Goal: Information Seeking & Learning: Learn about a topic

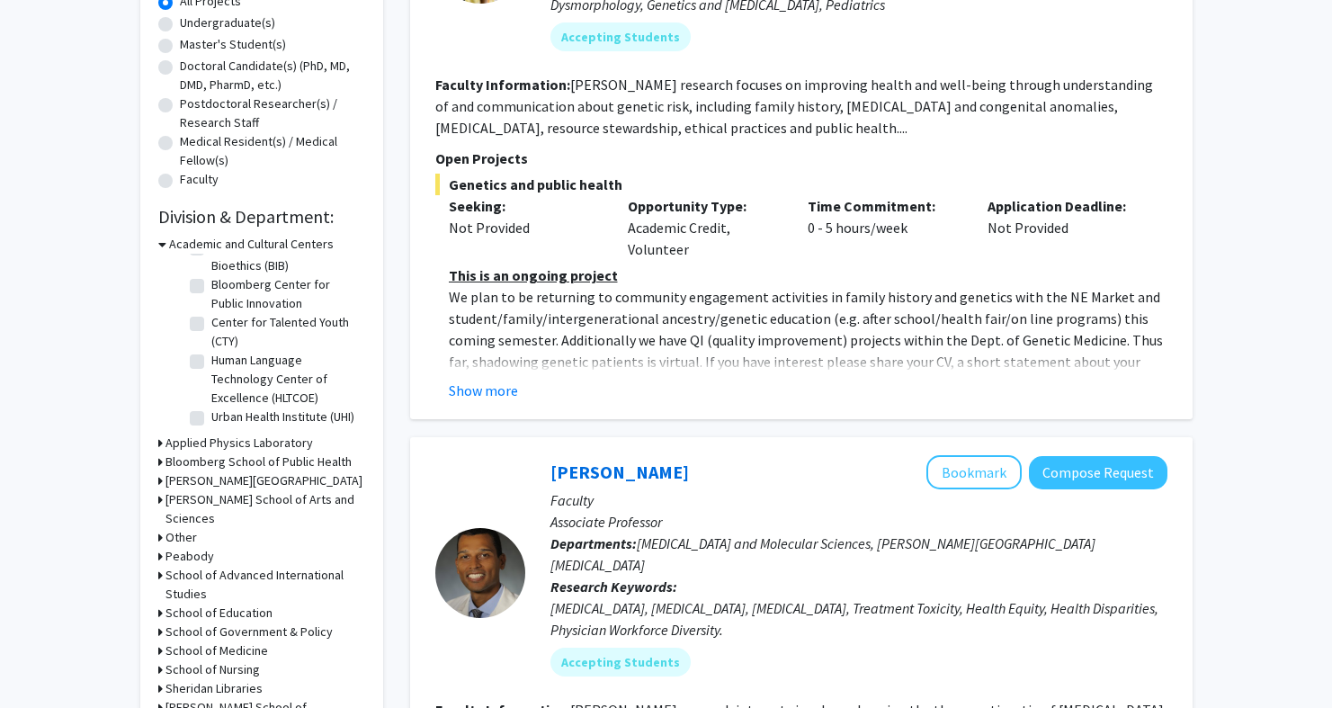
scroll to position [533, 0]
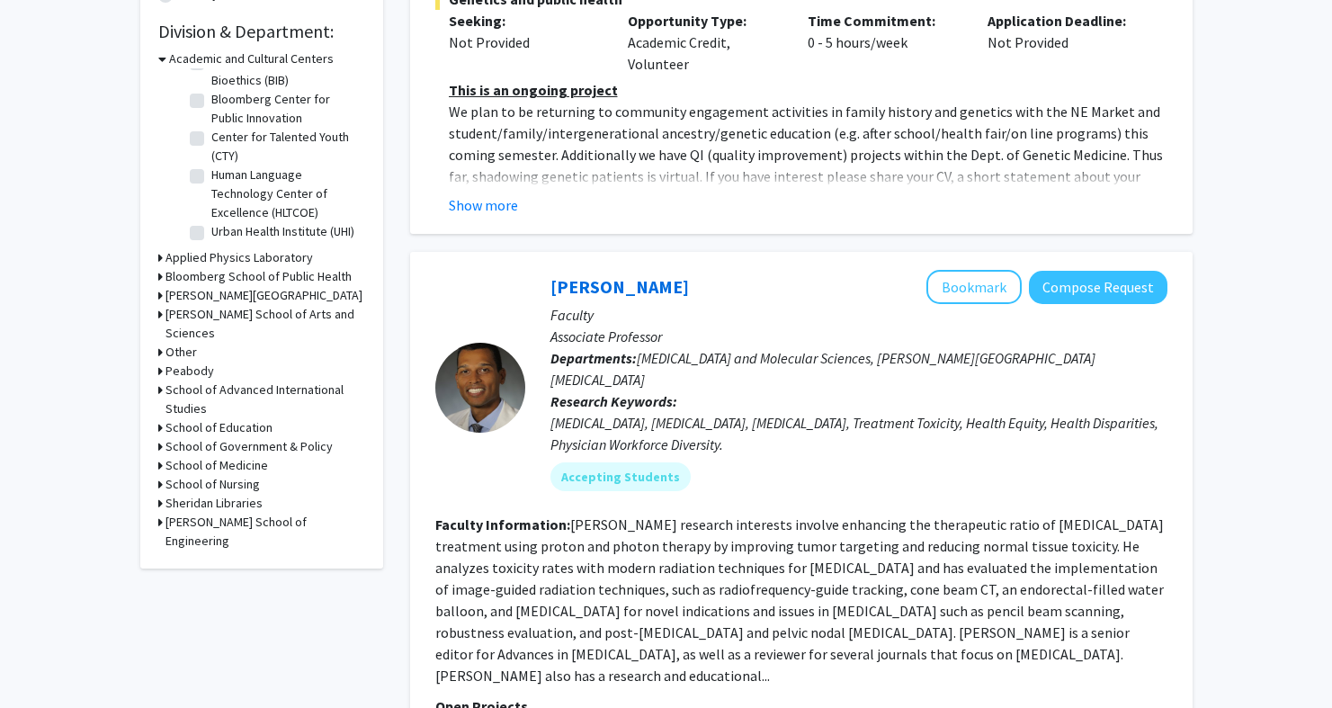
click at [252, 513] on h3 "Whiting School of Engineering" at bounding box center [265, 532] width 200 height 38
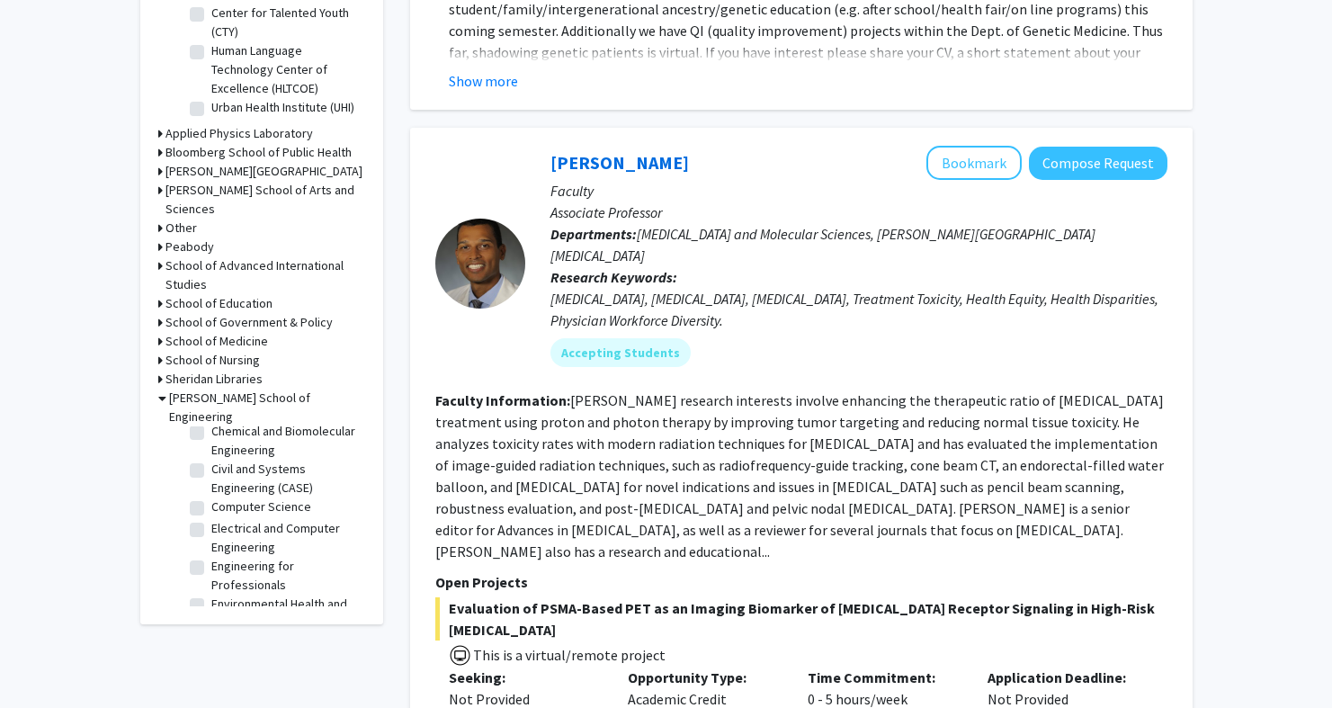
scroll to position [291, 0]
click at [270, 433] on label "Chemical and Biomolecular Engineering" at bounding box center [285, 452] width 149 height 38
click at [223, 433] on input "Chemical and Biomolecular Engineering" at bounding box center [217, 439] width 12 height 12
checkbox input "true"
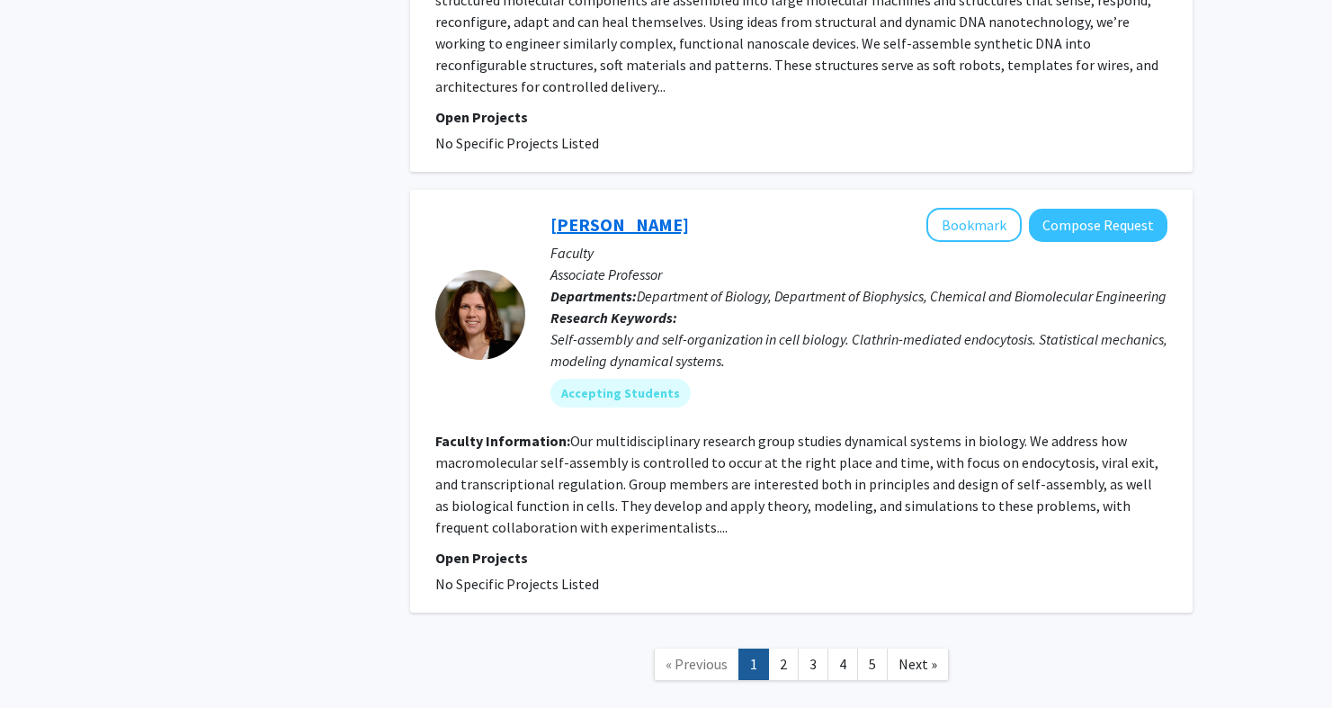
scroll to position [4756, 0]
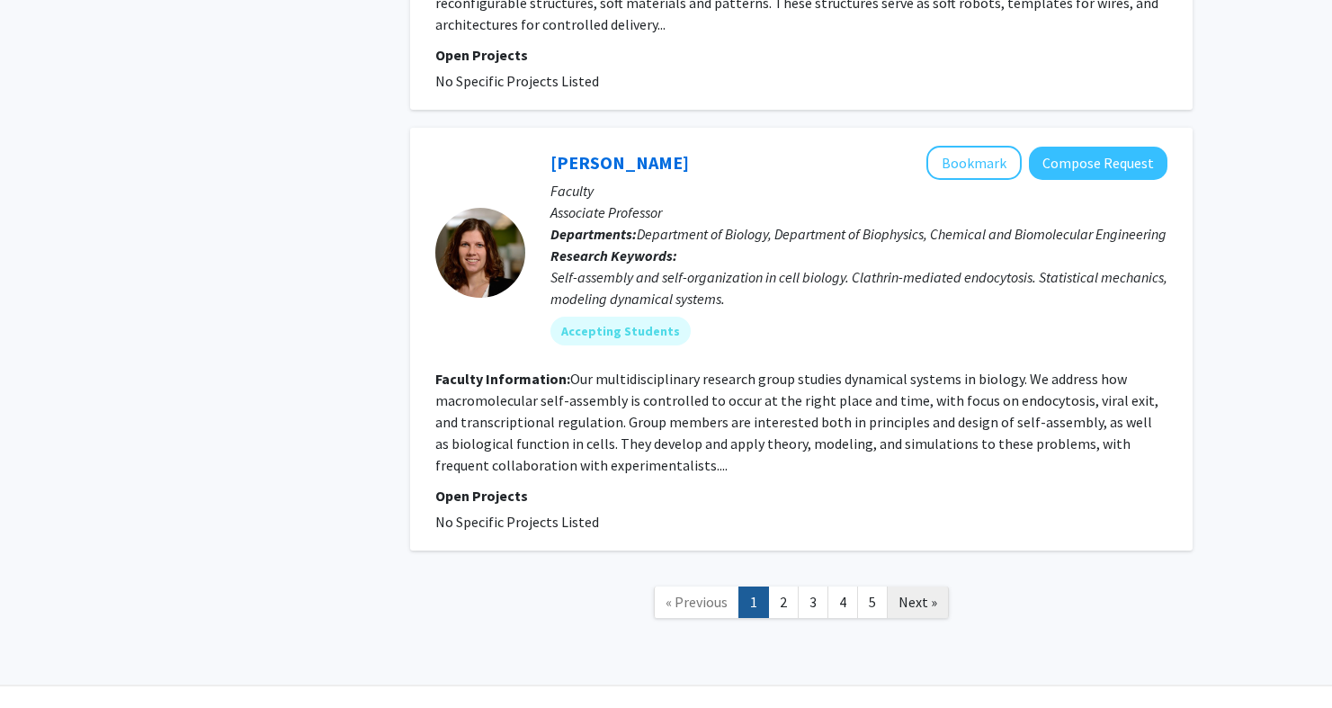
click at [932, 593] on span "Next »" at bounding box center [917, 602] width 39 height 18
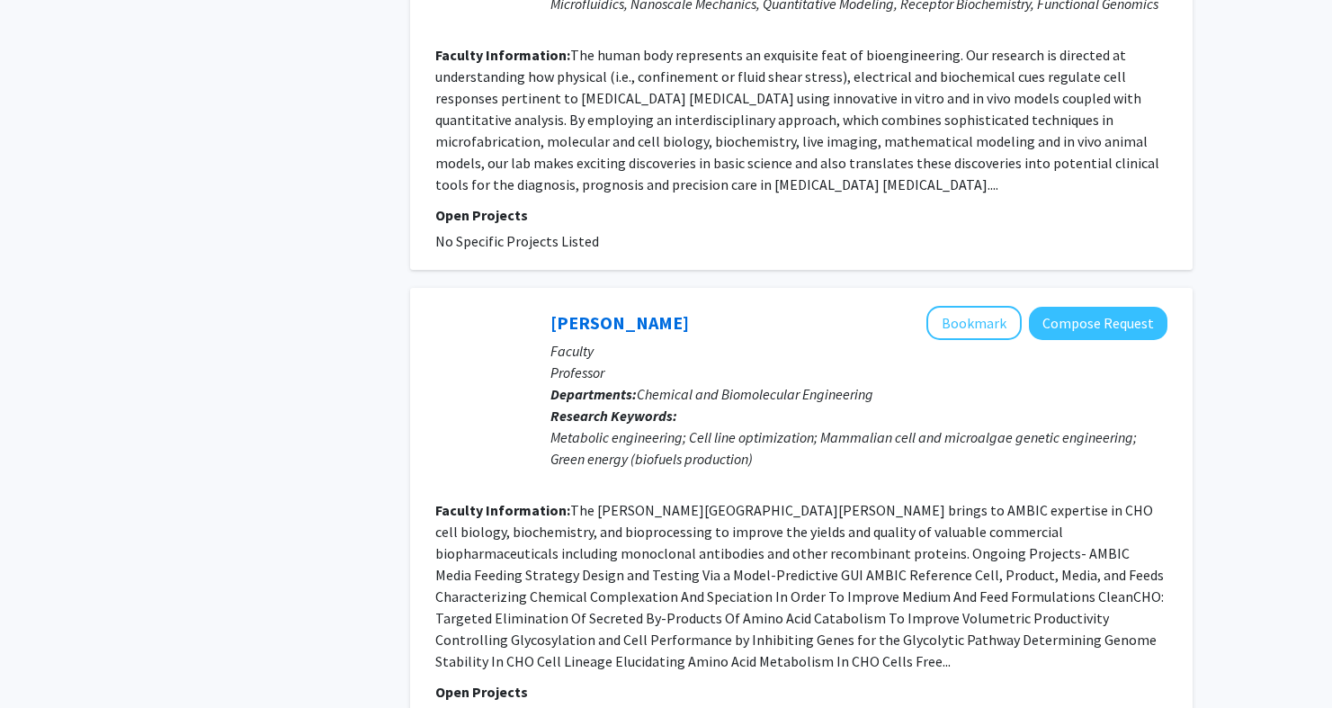
scroll to position [4185, 0]
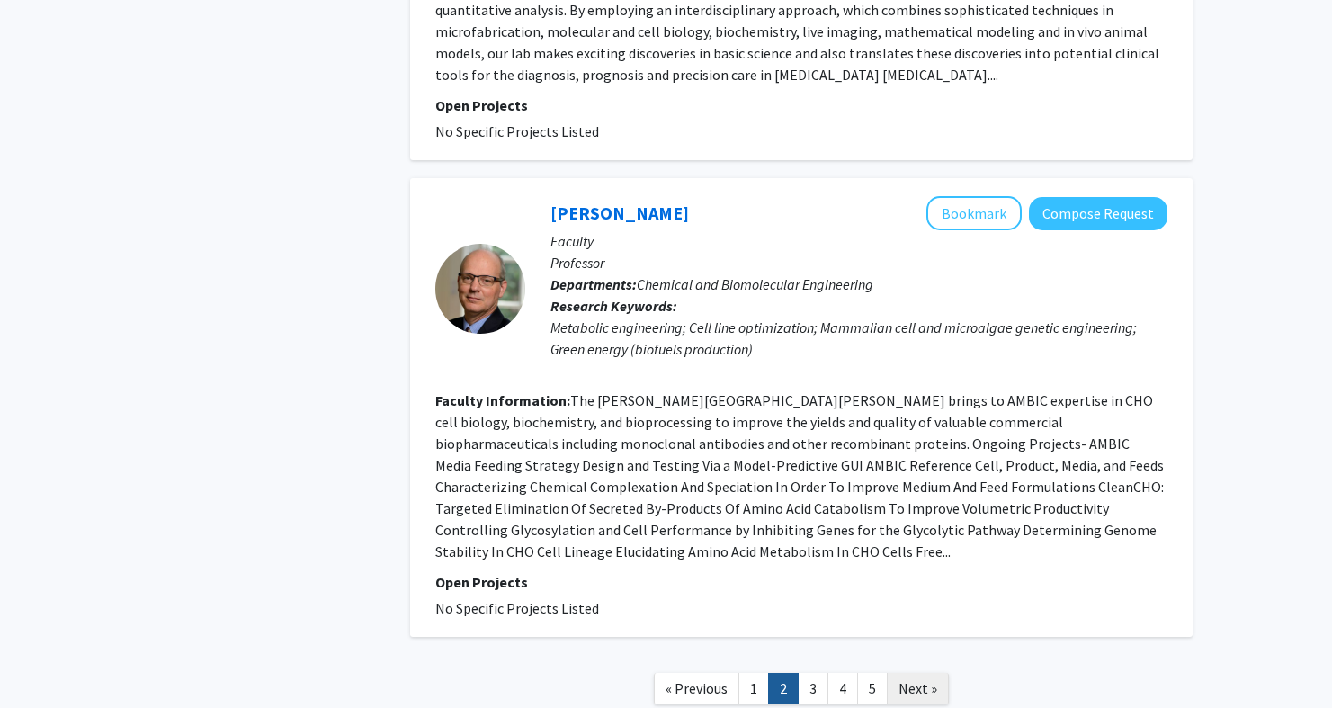
click at [914, 679] on span "Next »" at bounding box center [917, 688] width 39 height 18
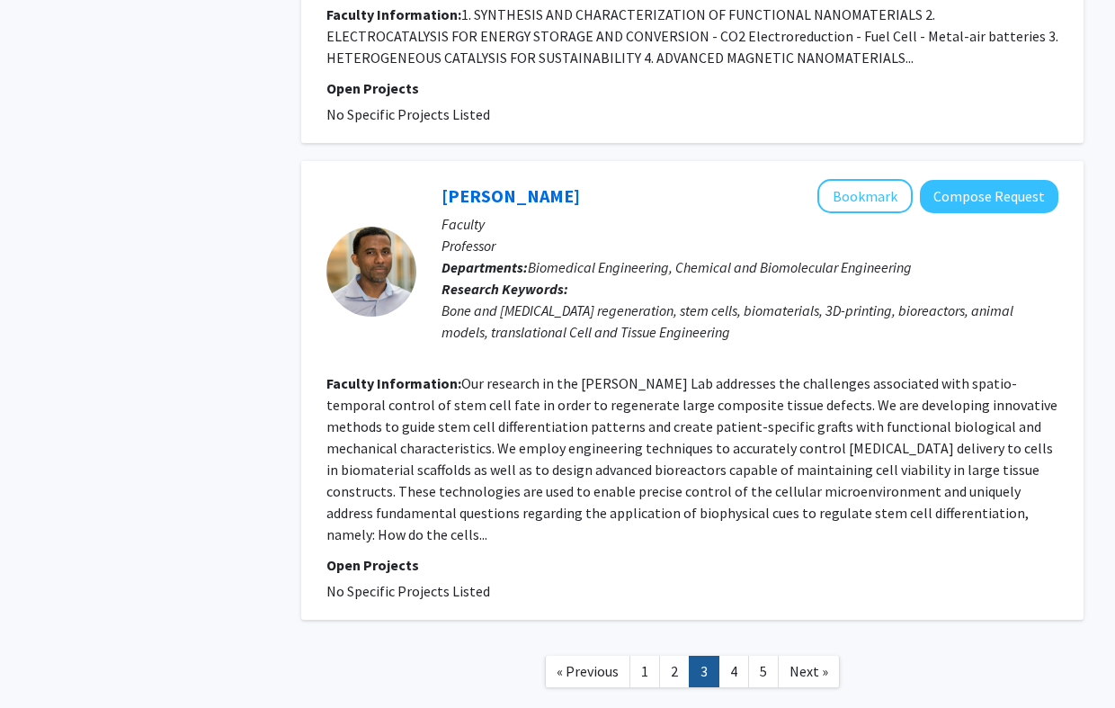
scroll to position [4041, 0]
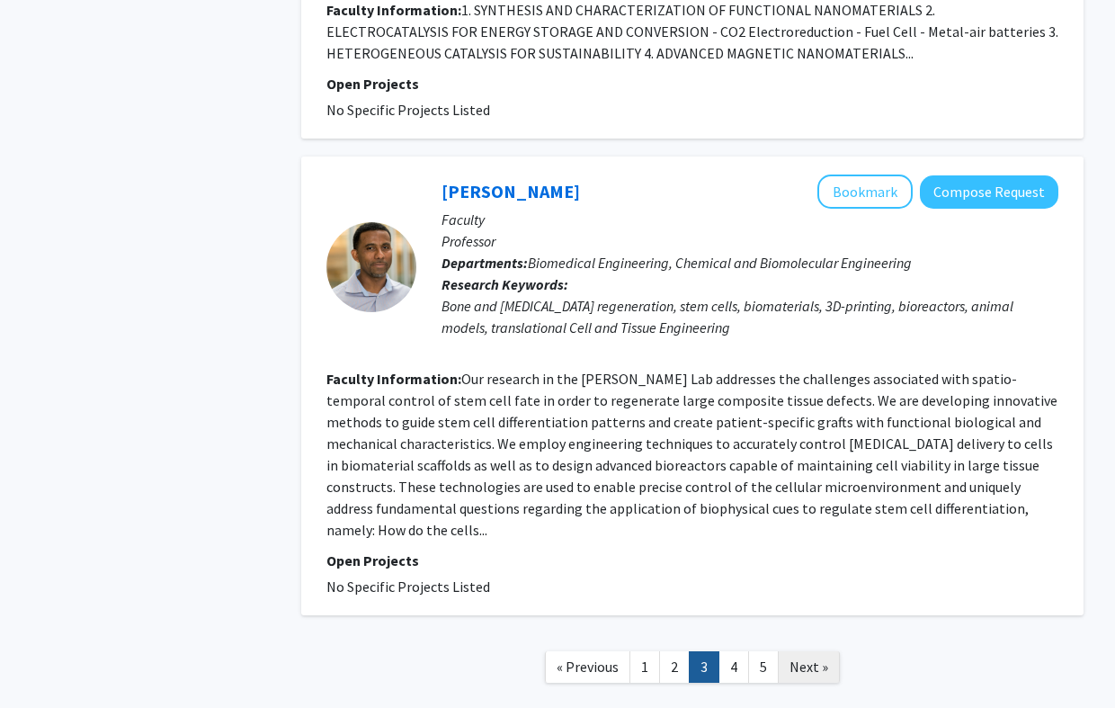
click at [800, 657] on span "Next »" at bounding box center [808, 666] width 39 height 18
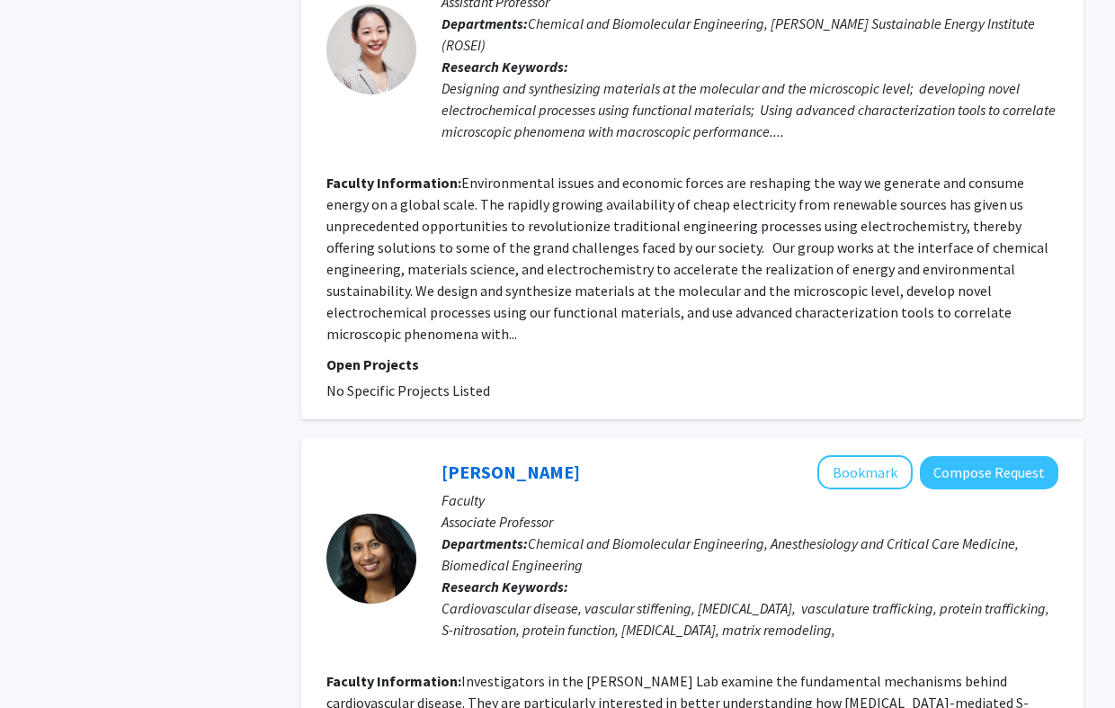
scroll to position [3857, 0]
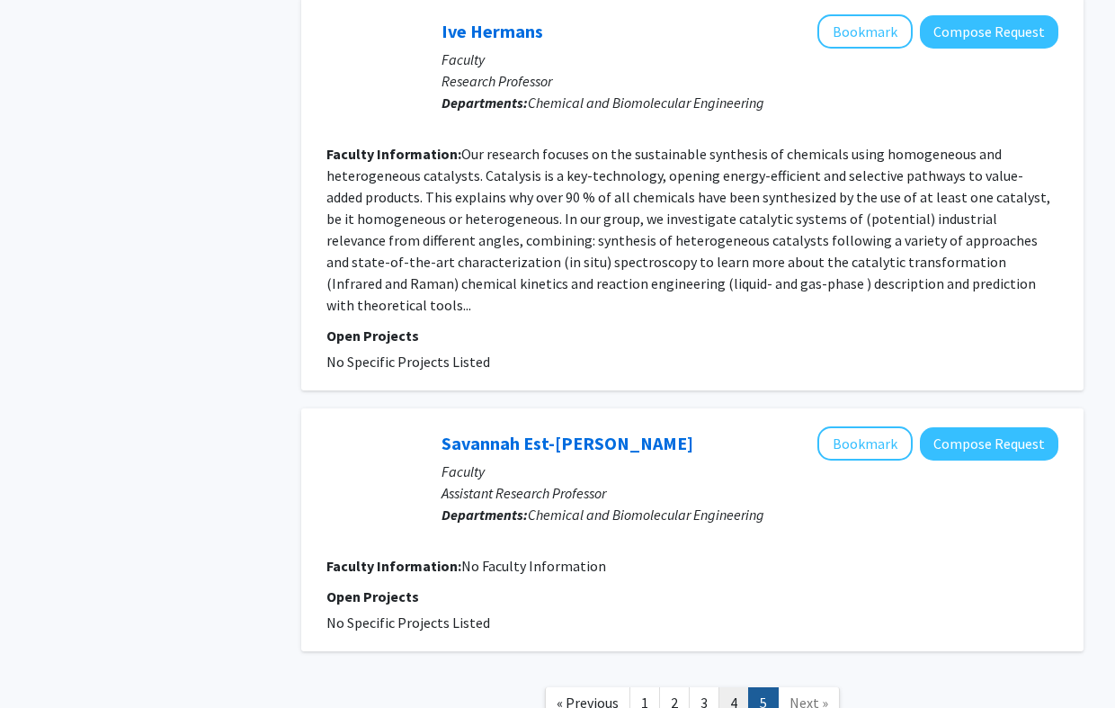
scroll to position [3565, 0]
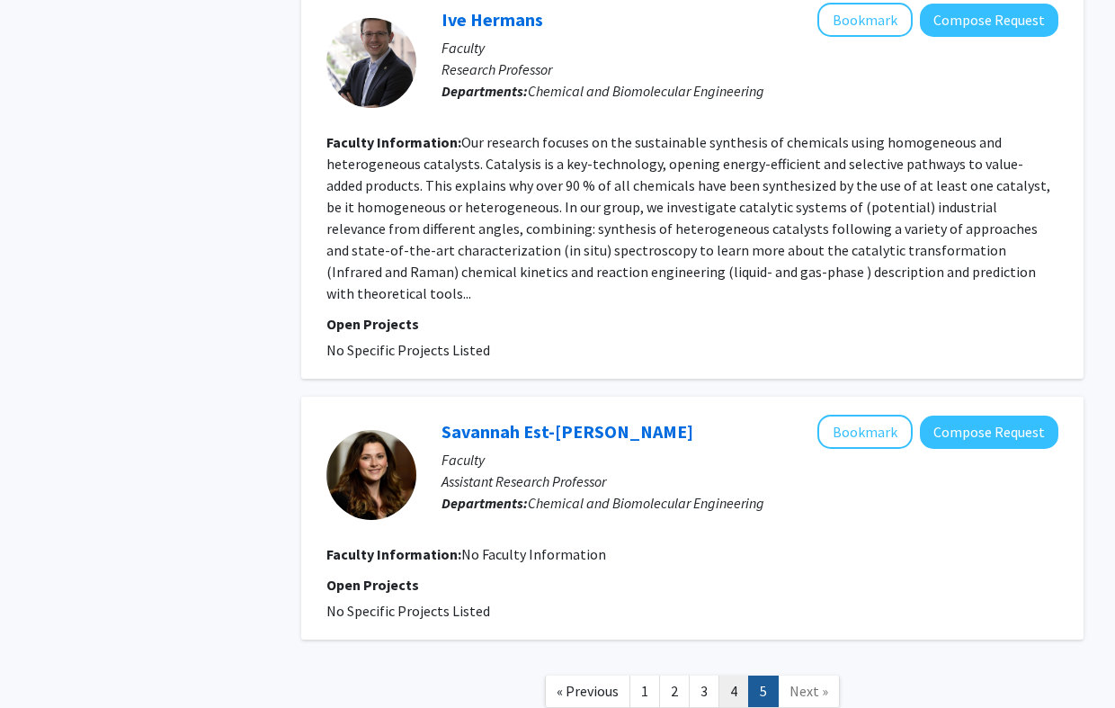
click at [727, 675] on link "4" at bounding box center [733, 690] width 31 height 31
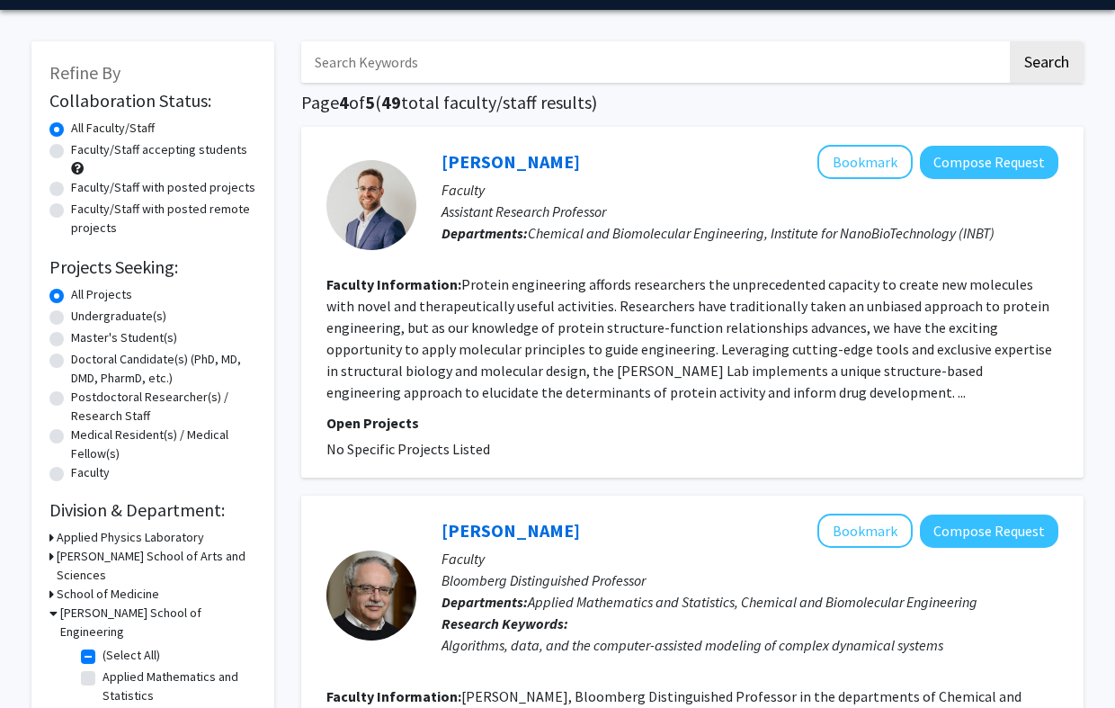
scroll to position [67, 0]
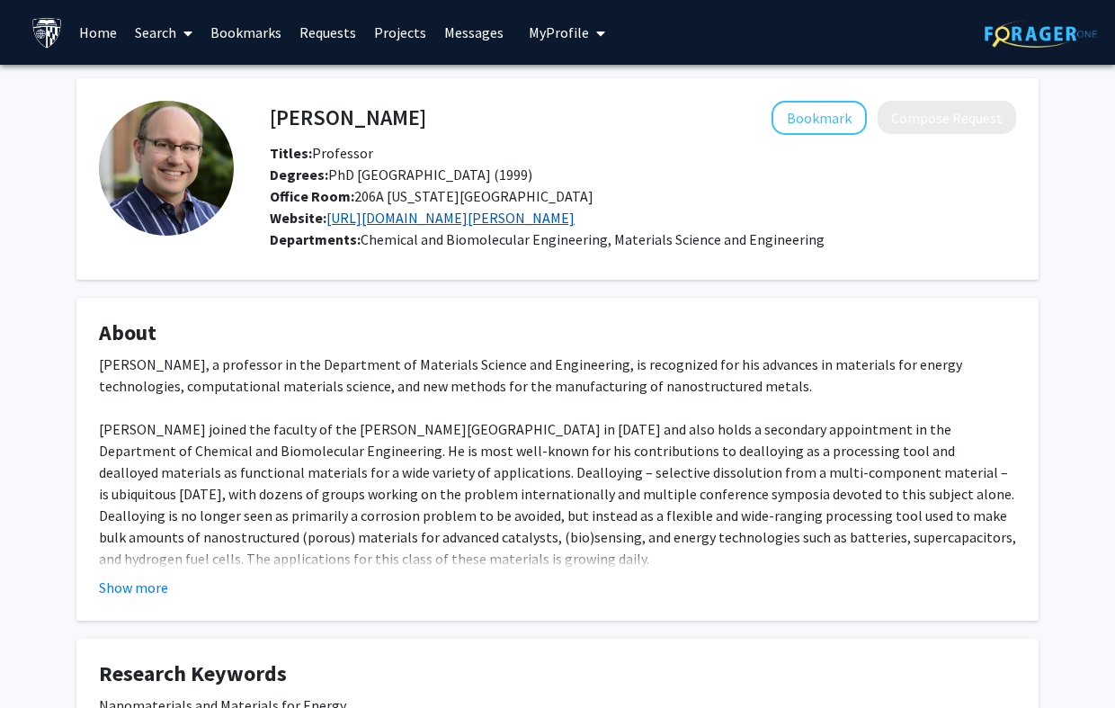
click at [511, 224] on link "https://energyinstitute.jhu.edu/people/jonah-erlebacher/" at bounding box center [450, 218] width 248 height 18
click at [561, 220] on link "https://energyinstitute.jhu.edu/people/jonah-erlebacher/" at bounding box center [450, 218] width 248 height 18
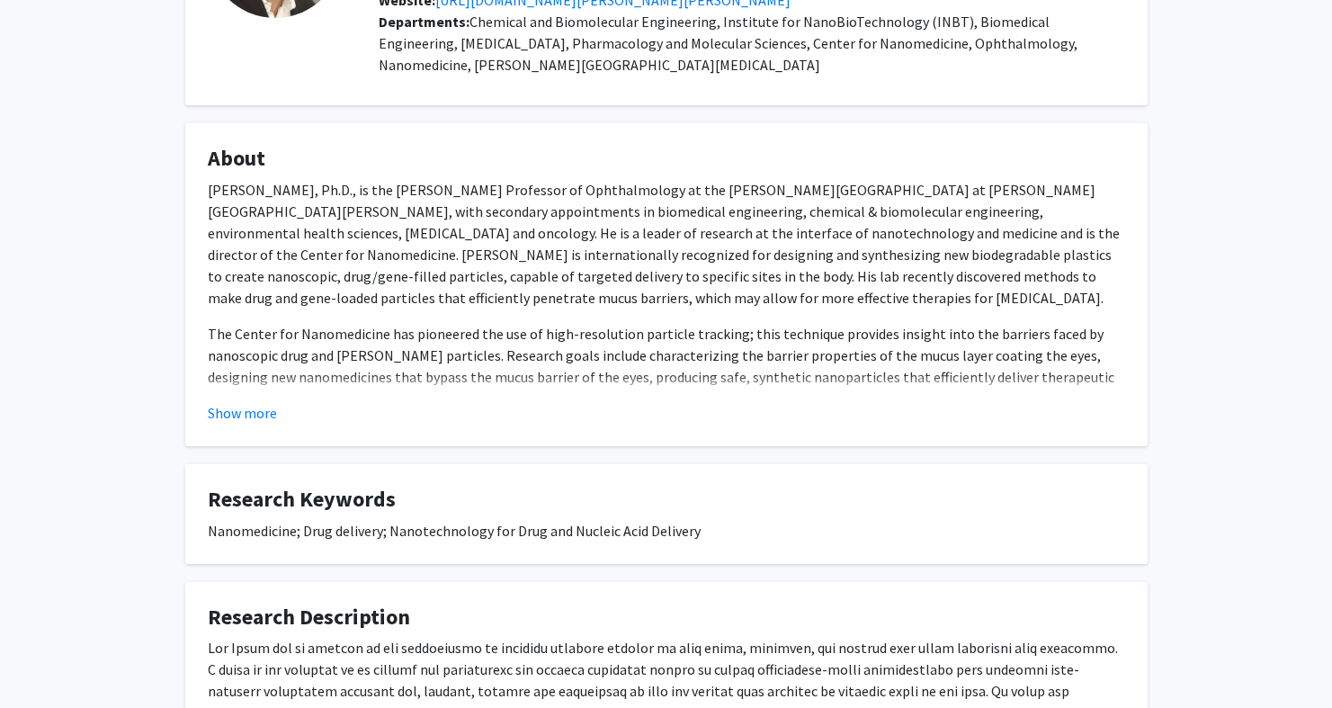
scroll to position [229, 0]
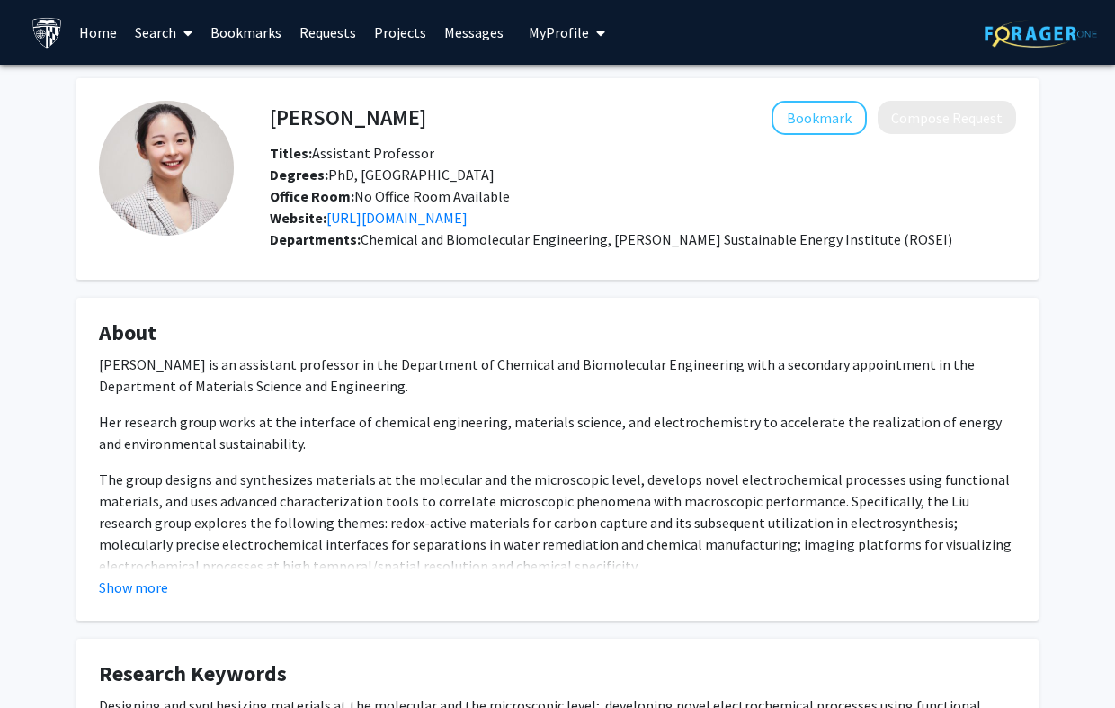
scroll to position [12, 0]
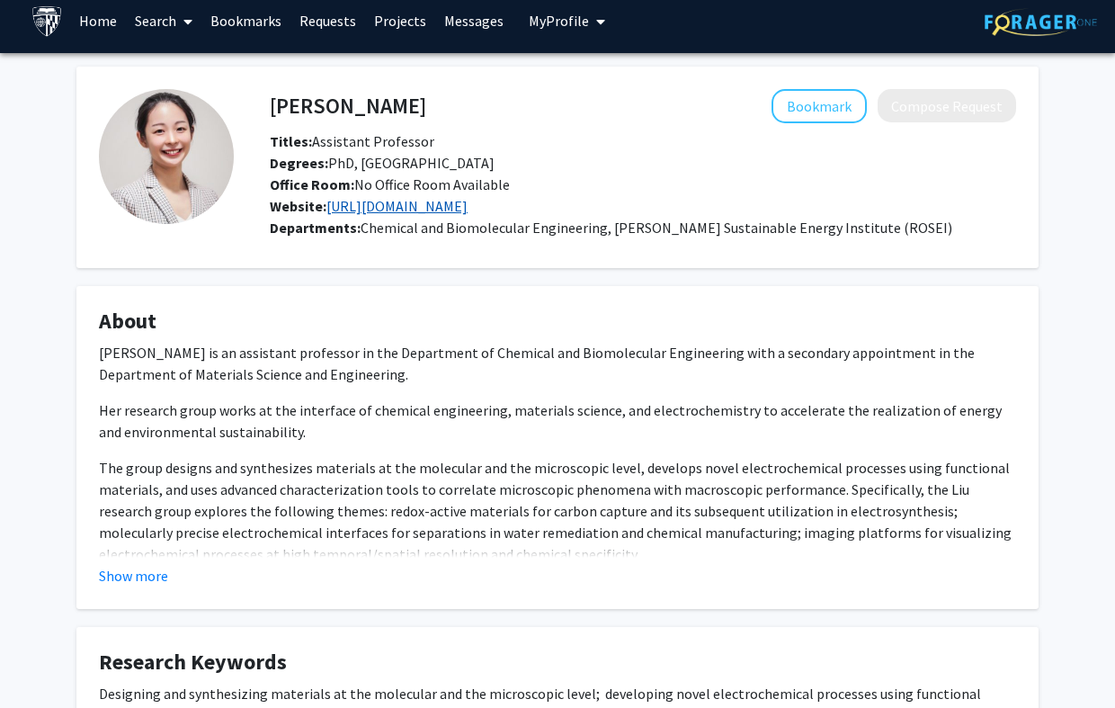
click at [468, 211] on link "https://www.yayuanliu.com/" at bounding box center [396, 206] width 141 height 18
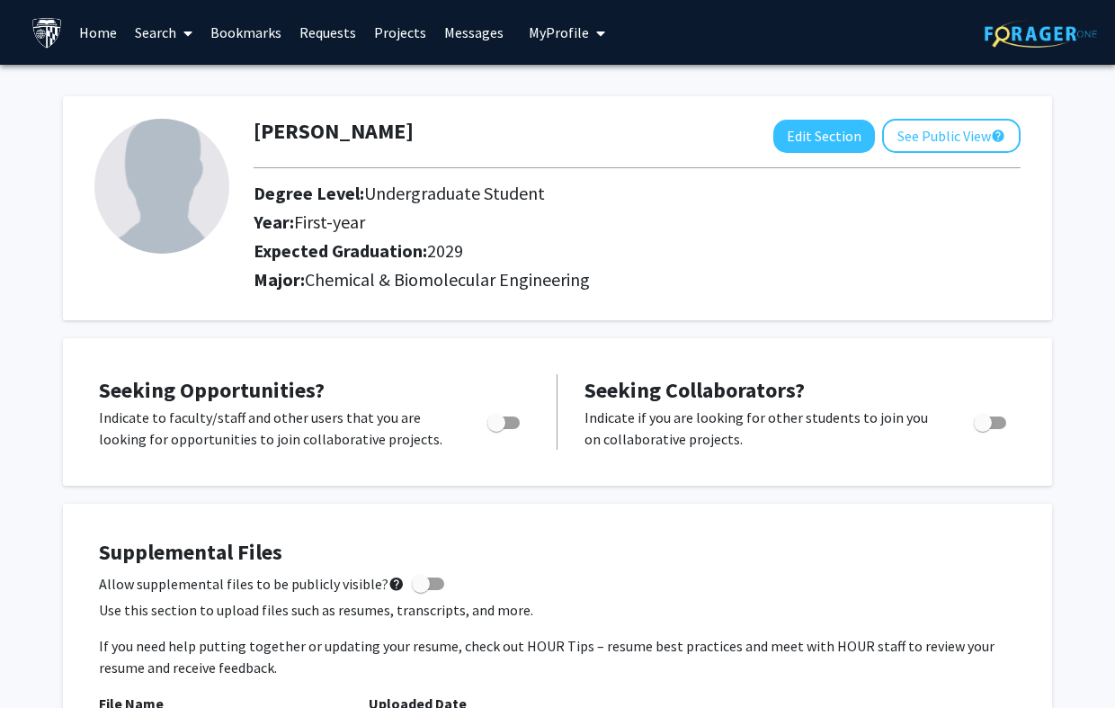
click at [98, 25] on link "Home" at bounding box center [98, 32] width 56 height 63
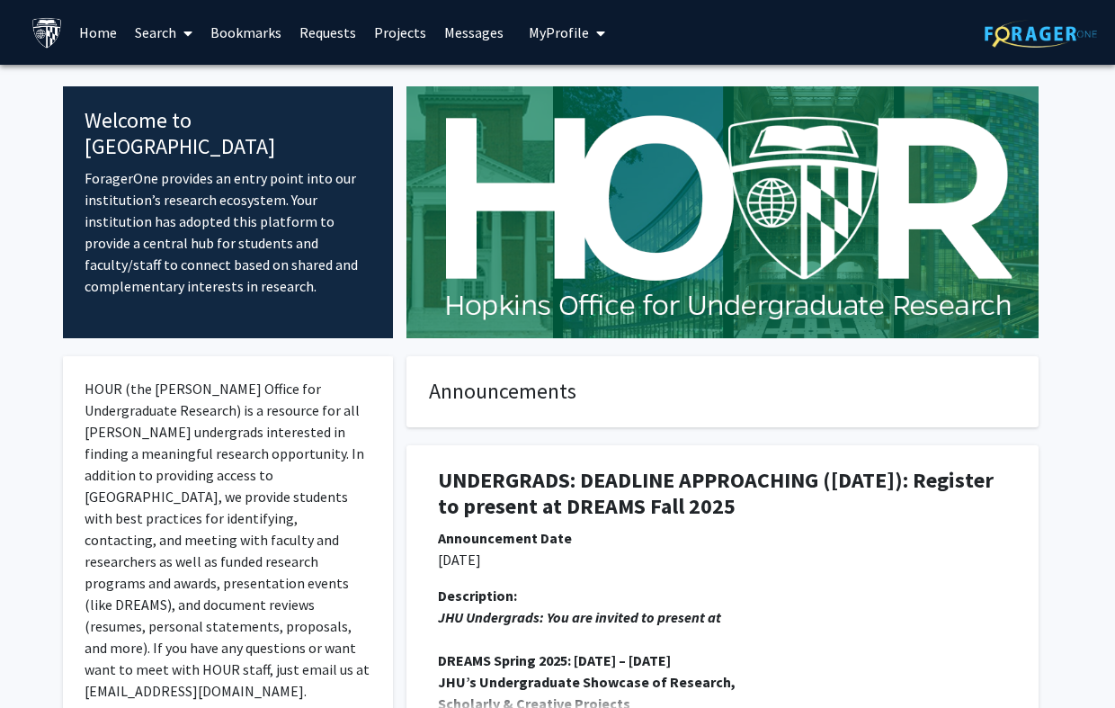
click at [549, 33] on span "My Profile" at bounding box center [559, 32] width 60 height 18
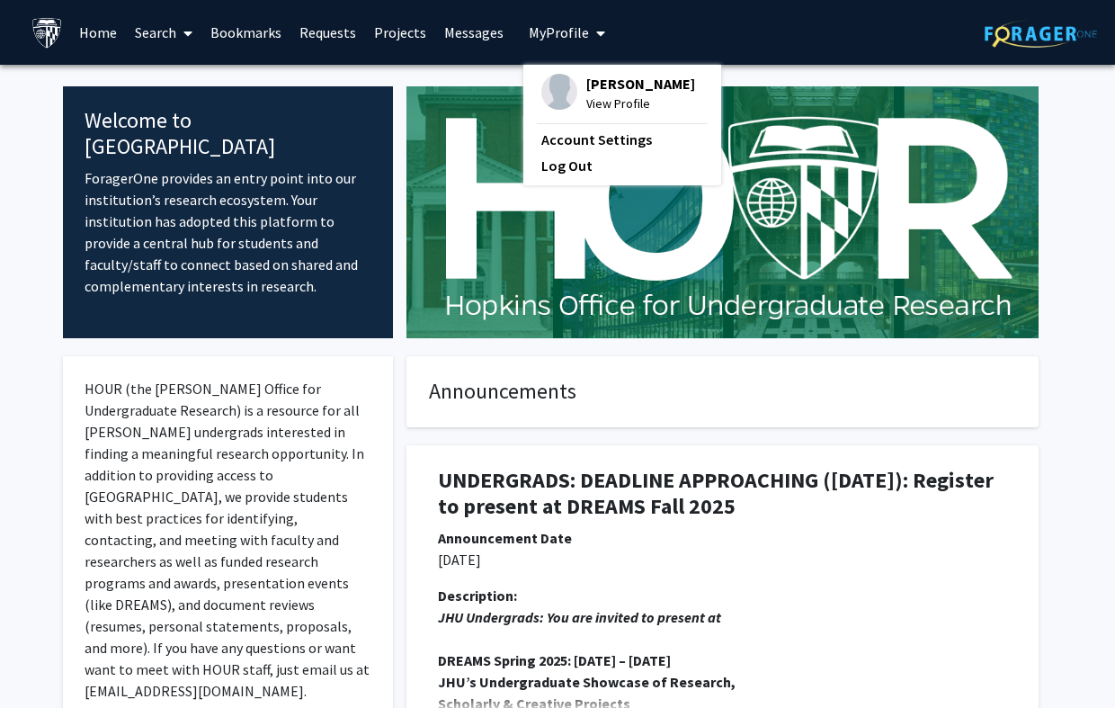
click at [154, 32] on link "Search" at bounding box center [164, 32] width 76 height 63
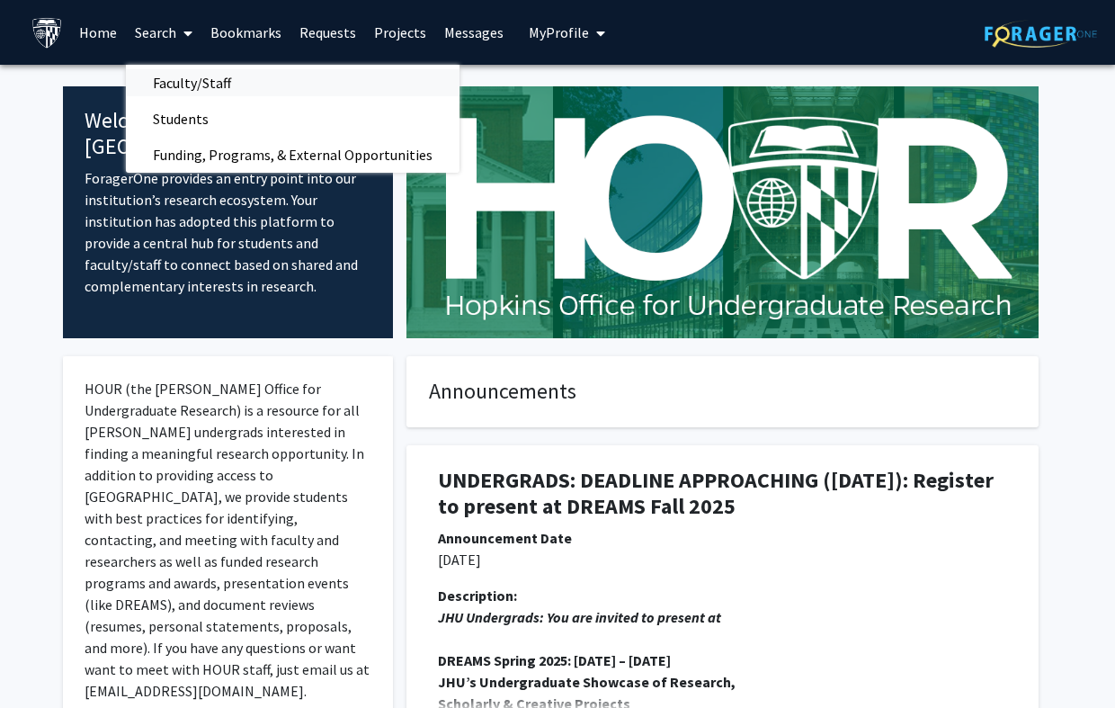
click at [164, 80] on span "Faculty/Staff" at bounding box center [192, 83] width 132 height 36
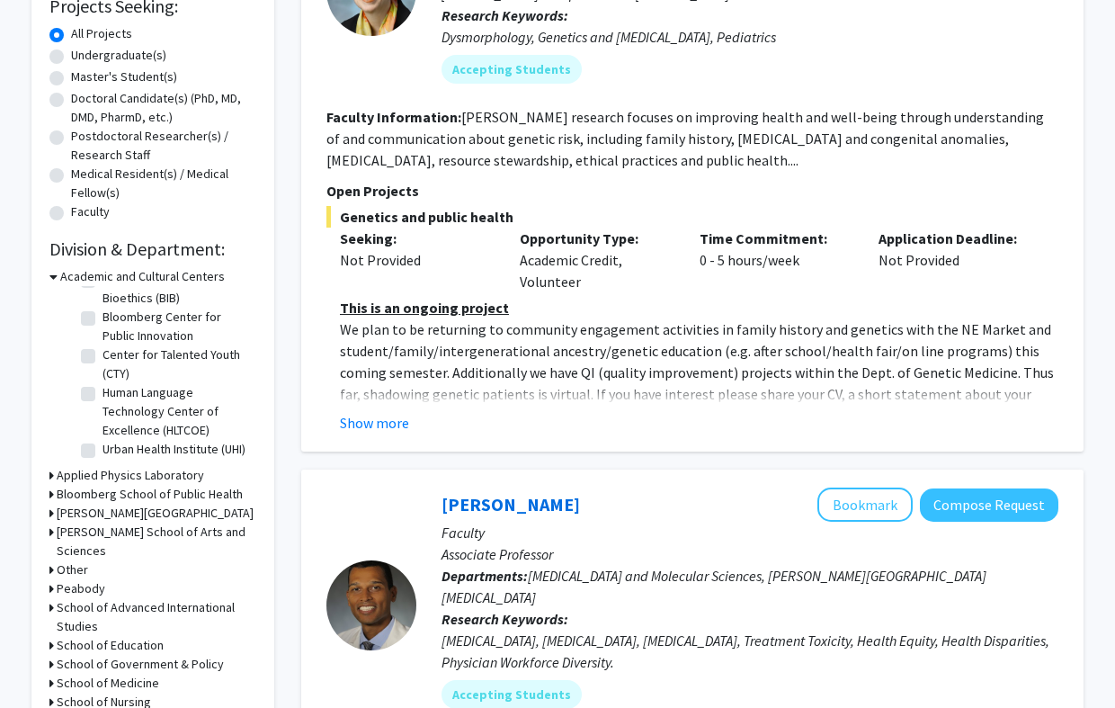
scroll to position [408, 0]
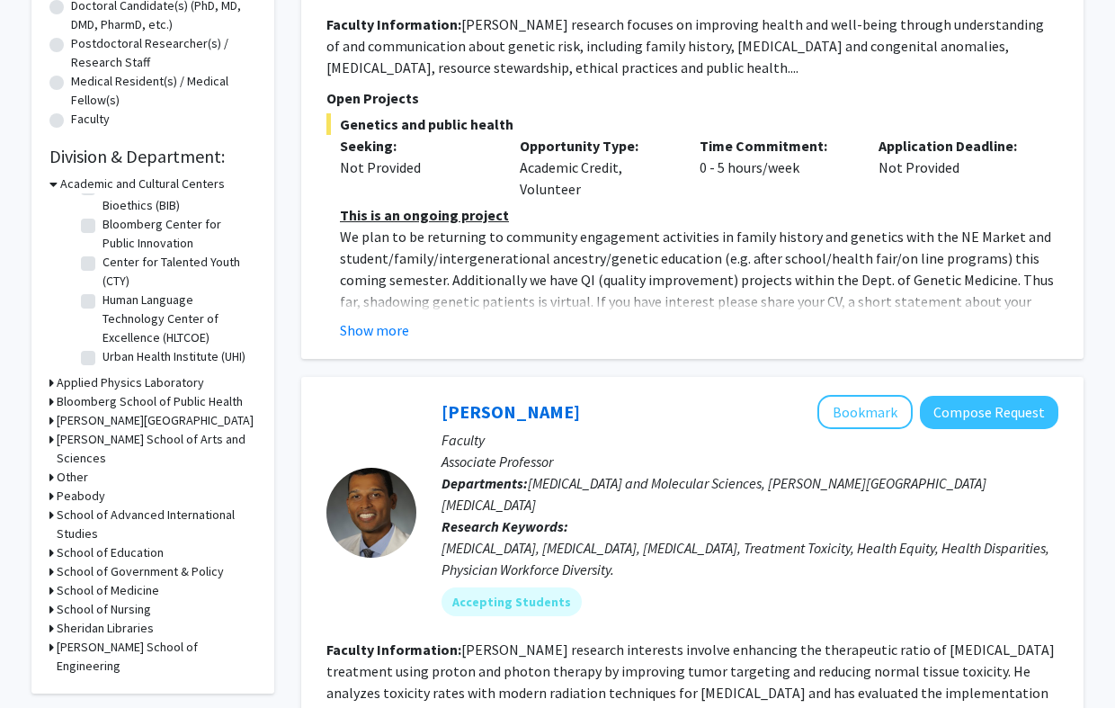
click at [141, 638] on h3 "Whiting School of Engineering" at bounding box center [157, 657] width 200 height 38
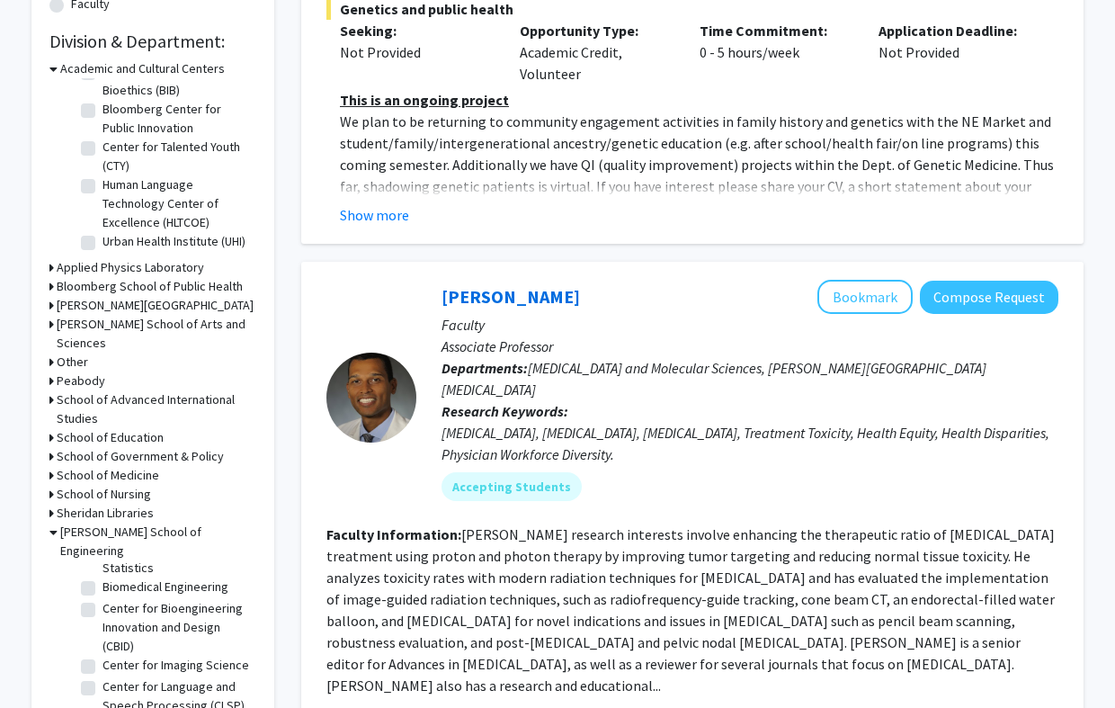
scroll to position [45, 0]
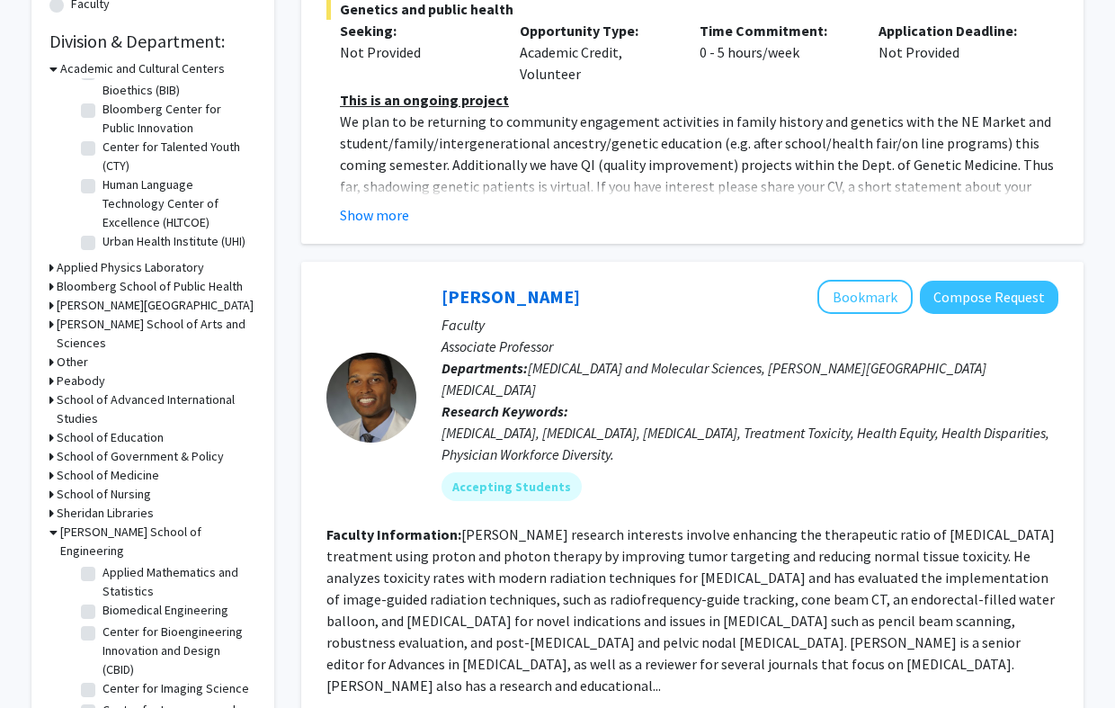
click at [174, 601] on label "Biomedical Engineering" at bounding box center [166, 610] width 126 height 19
click at [114, 601] on input "Biomedical Engineering" at bounding box center [109, 607] width 12 height 12
checkbox input "true"
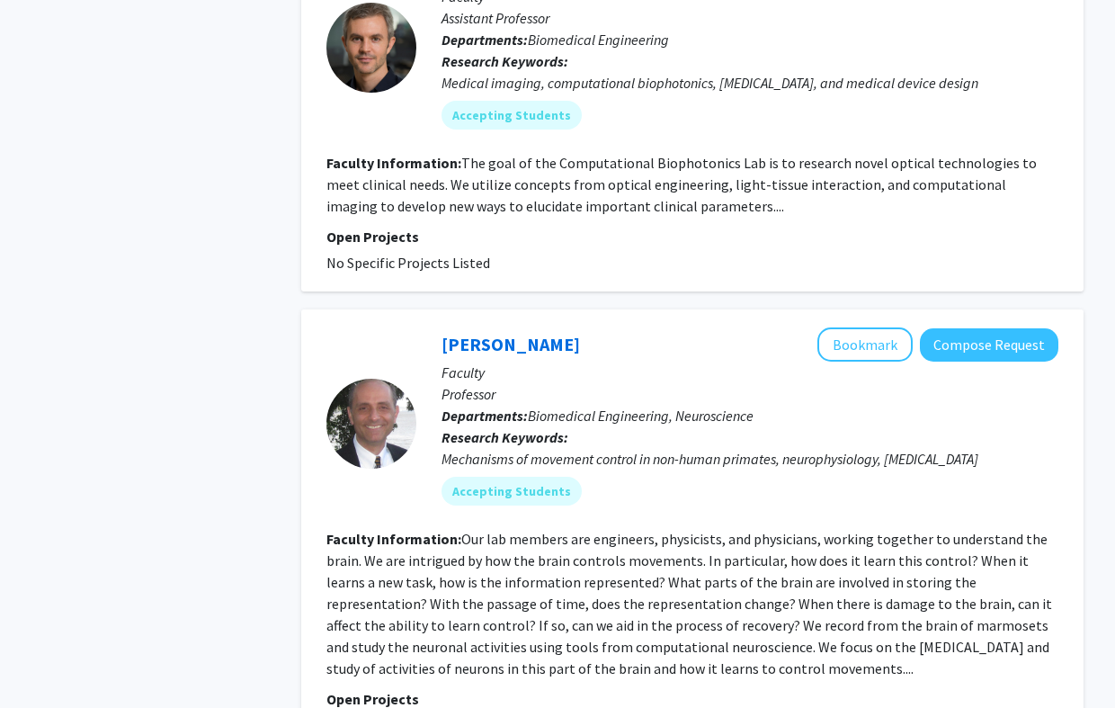
scroll to position [4520, 0]
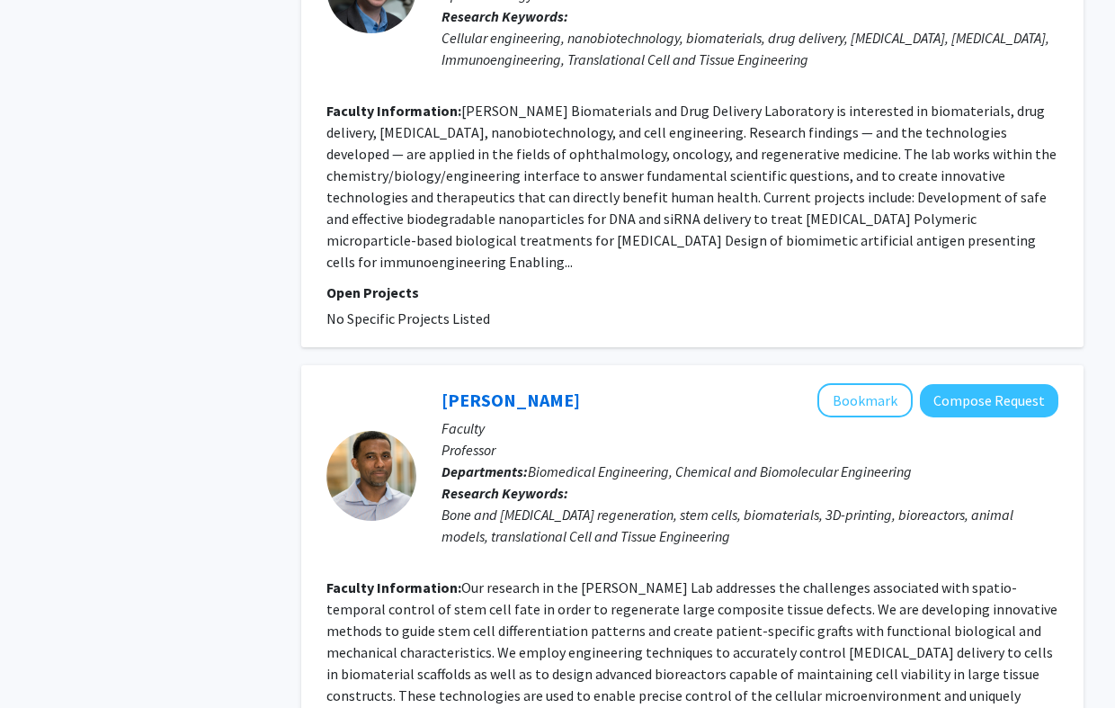
scroll to position [3926, 0]
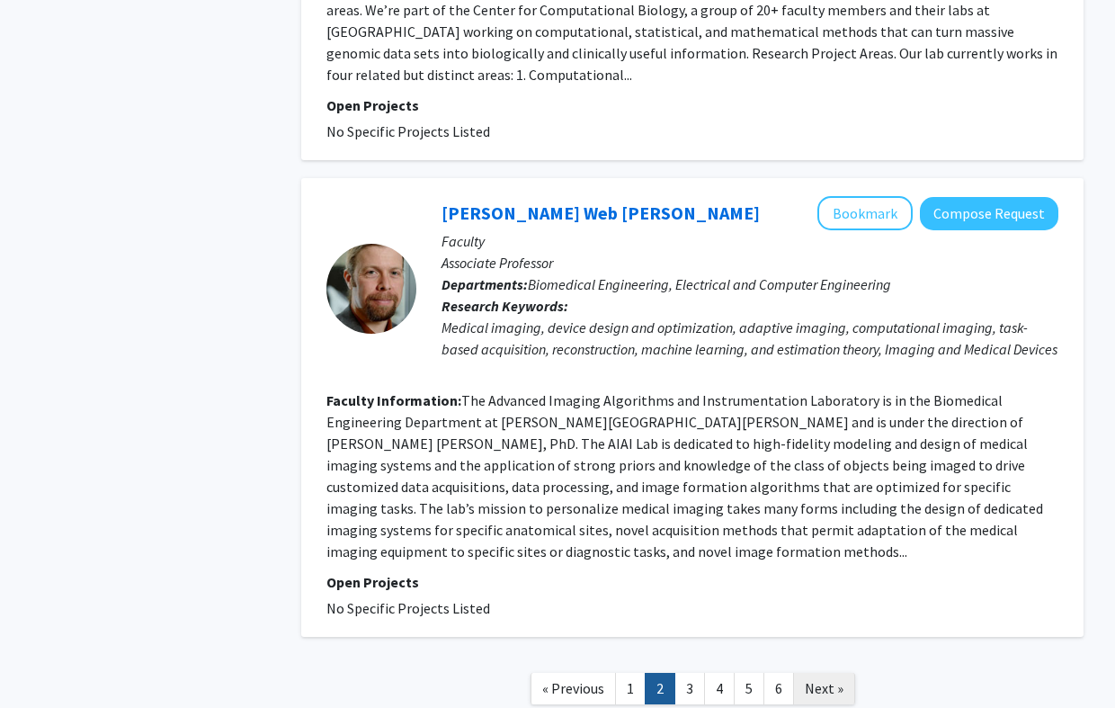
click at [824, 679] on span "Next »" at bounding box center [824, 688] width 39 height 18
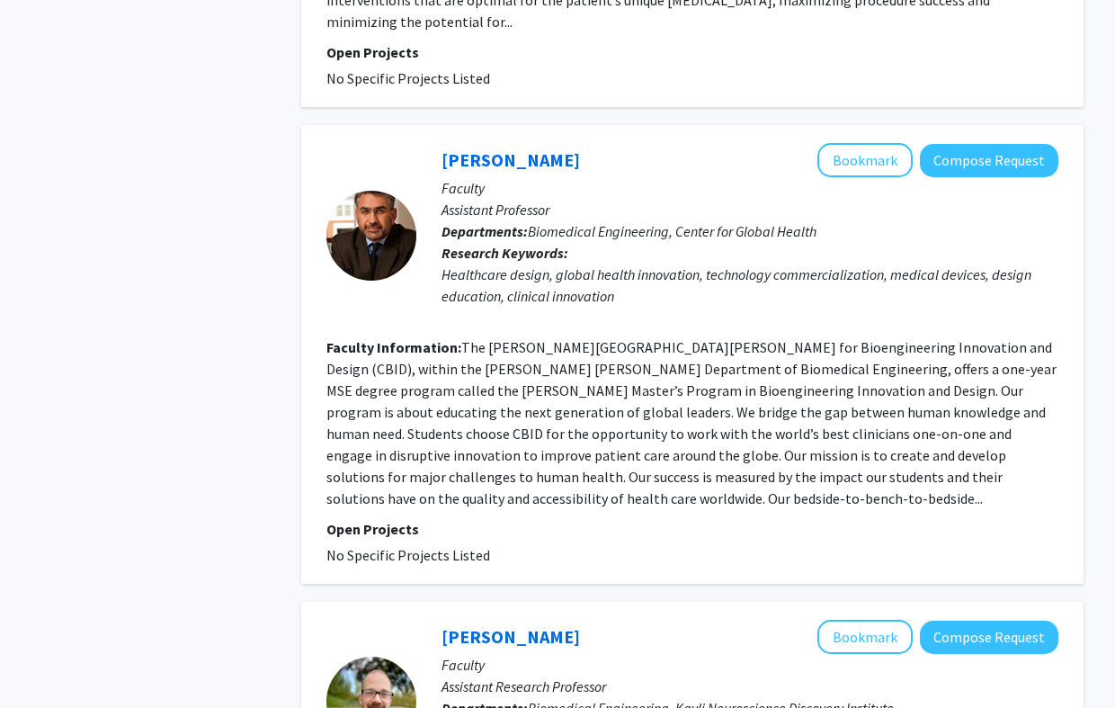
scroll to position [1520, 0]
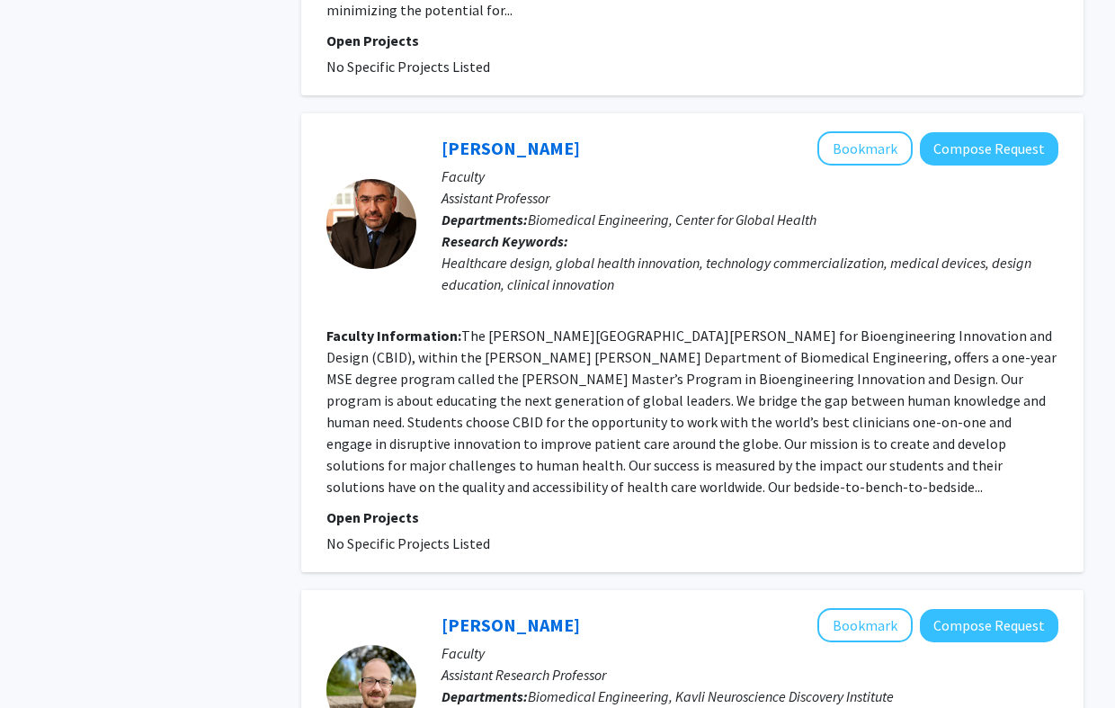
click at [703, 371] on section "Faculty Information: The Johns Hopkins Center for Bioengineering Innovation and…" at bounding box center [692, 411] width 732 height 173
click at [704, 371] on section "Faculty Information: The Johns Hopkins Center for Bioengineering Innovation and…" at bounding box center [692, 411] width 732 height 173
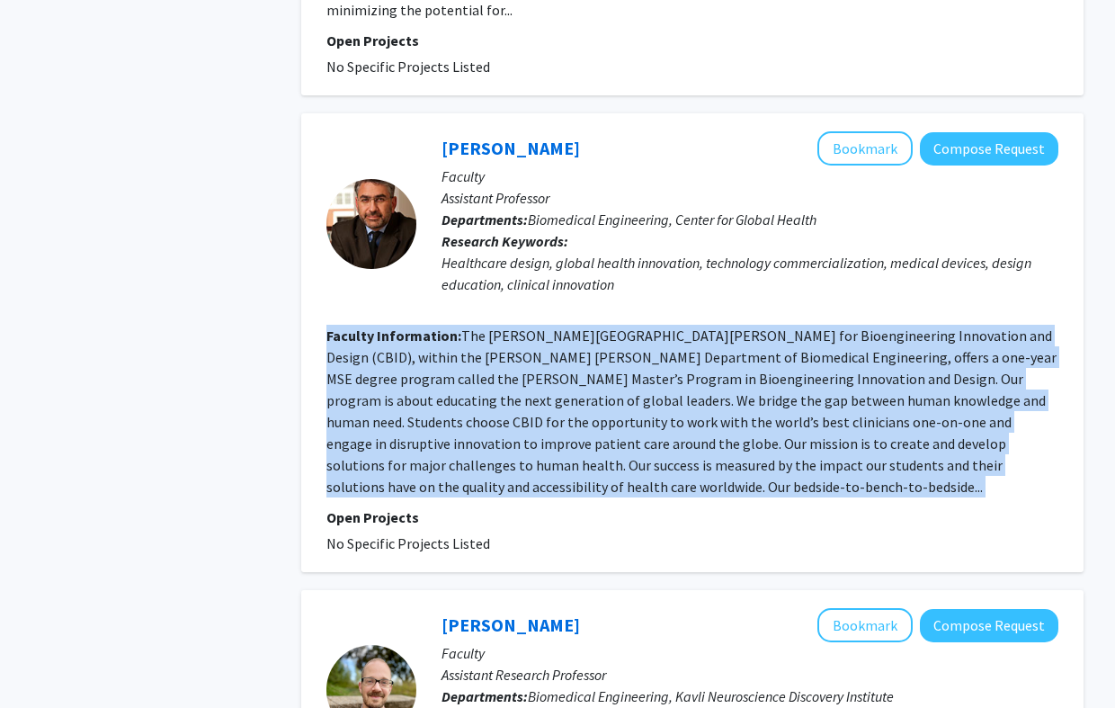
click at [704, 371] on section "Faculty Information: The Johns Hopkins Center for Bioengineering Innovation and…" at bounding box center [692, 411] width 732 height 173
click at [675, 372] on fg-read-more "The Johns Hopkins Center for Bioengineering Innovation and Design (CBID), withi…" at bounding box center [691, 410] width 730 height 169
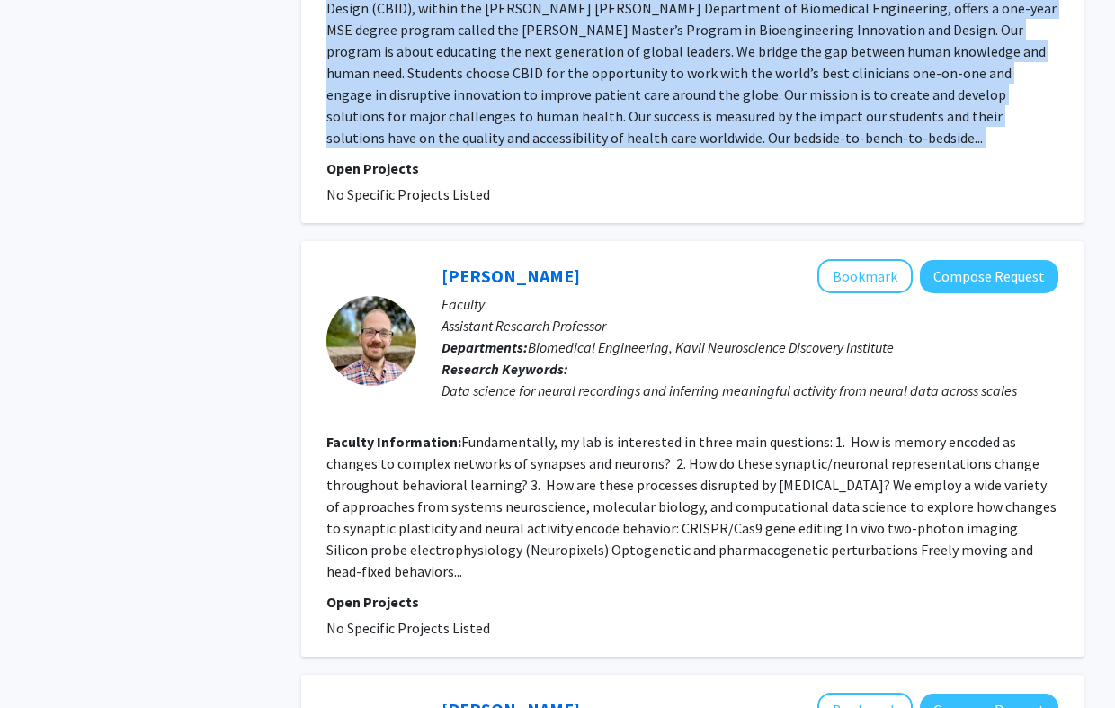
scroll to position [1891, 0]
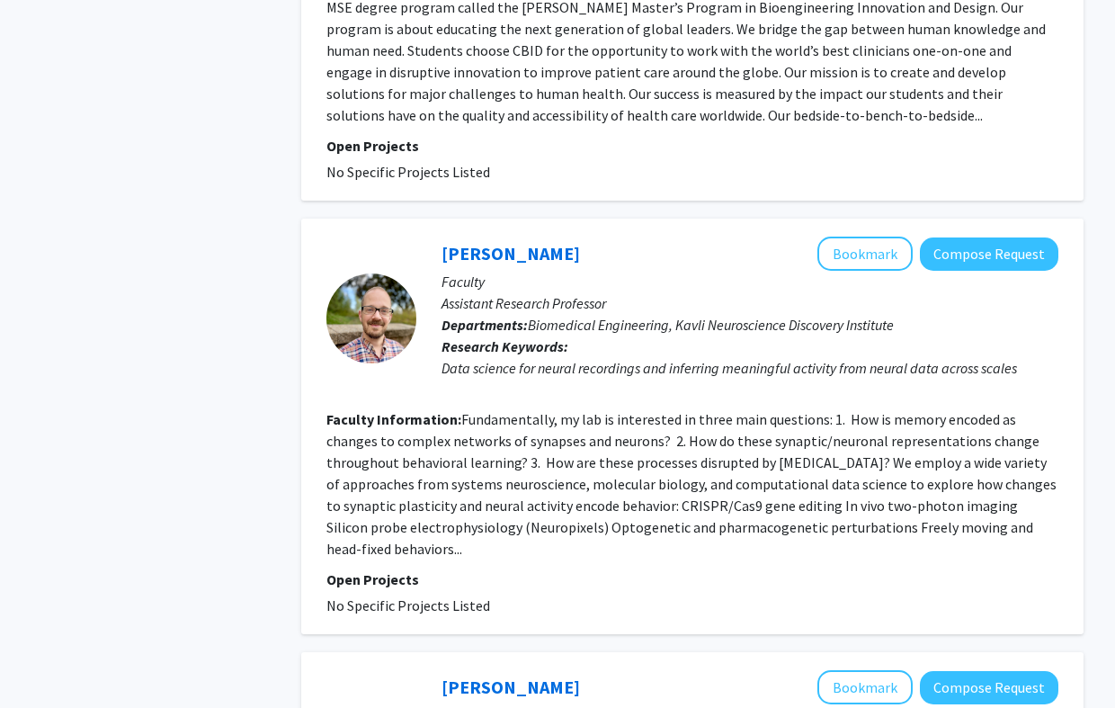
click at [641, 410] on fg-read-more "Fundamentally, my lab is interested in three main questions: 1. How is memory e…" at bounding box center [691, 483] width 730 height 147
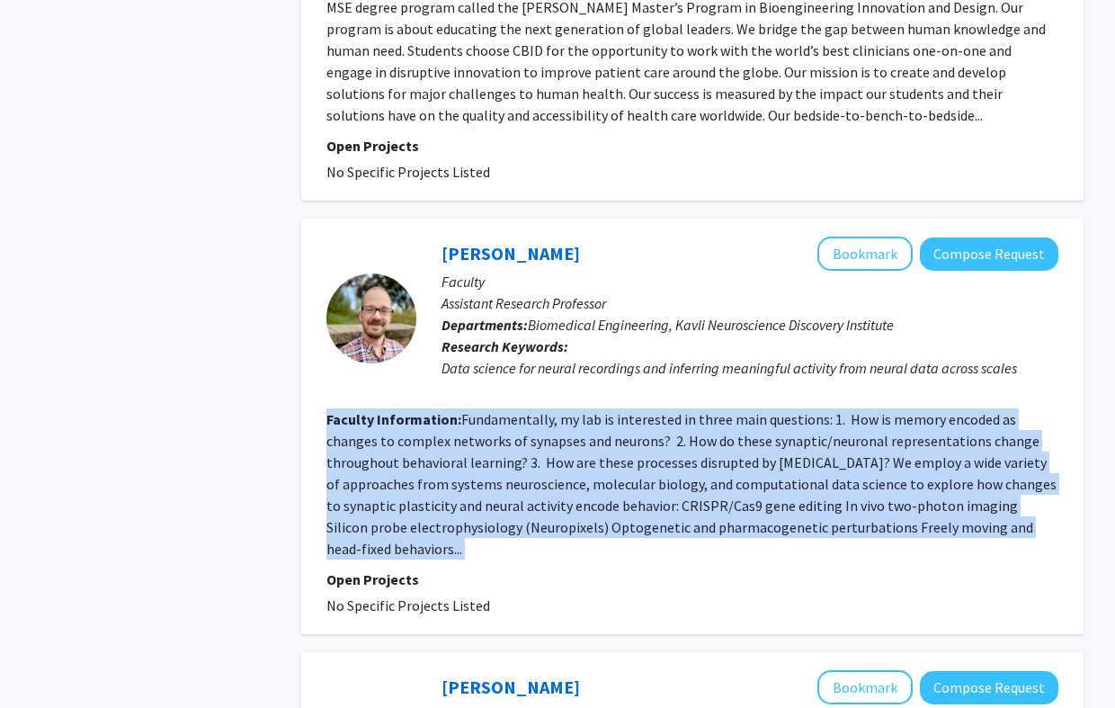
click at [641, 410] on fg-read-more "Fundamentally, my lab is interested in three main questions: 1. How is memory e…" at bounding box center [691, 483] width 730 height 147
click at [687, 414] on fg-read-more "Fundamentally, my lab is interested in three main questions: 1. How is memory e…" at bounding box center [691, 483] width 730 height 147
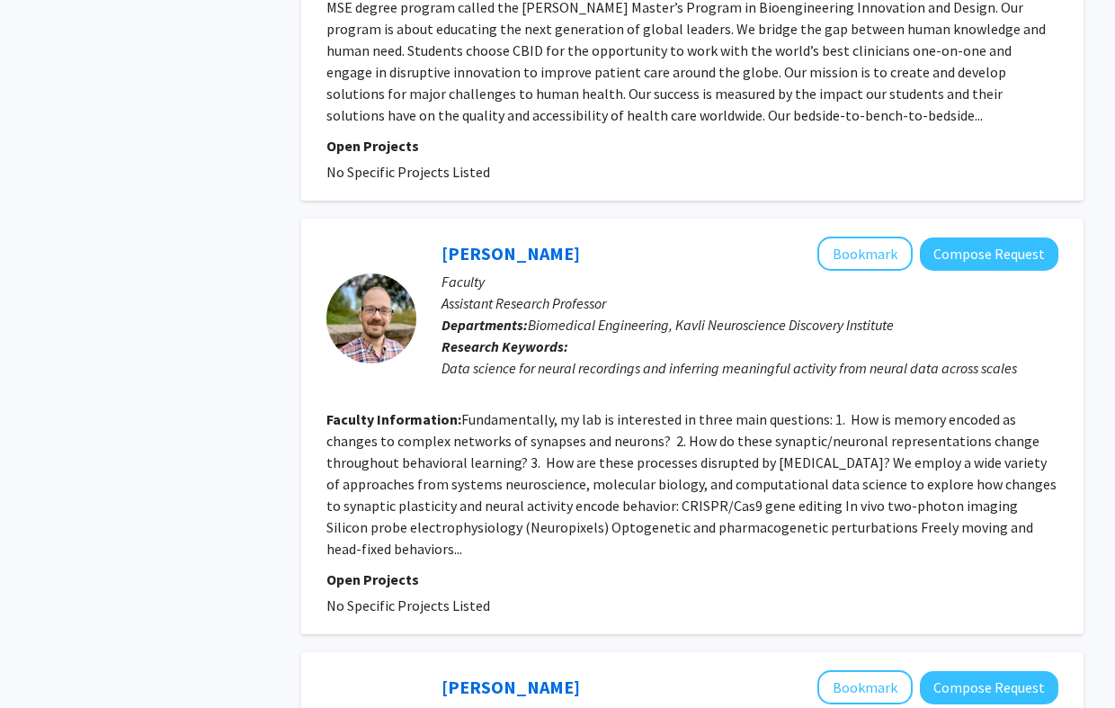
click at [635, 410] on fg-read-more "Fundamentally, my lab is interested in three main questions: 1. How is memory e…" at bounding box center [691, 483] width 730 height 147
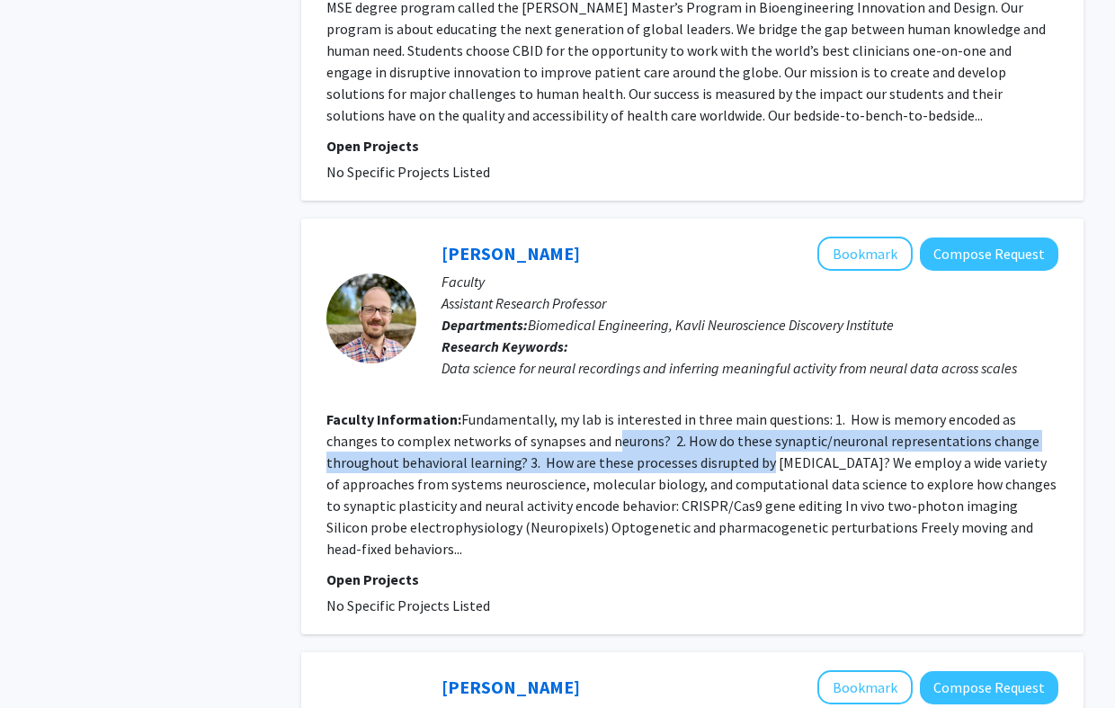
click at [692, 415] on fg-read-more "Fundamentally, my lab is interested in three main questions: 1. How is memory e…" at bounding box center [691, 483] width 730 height 147
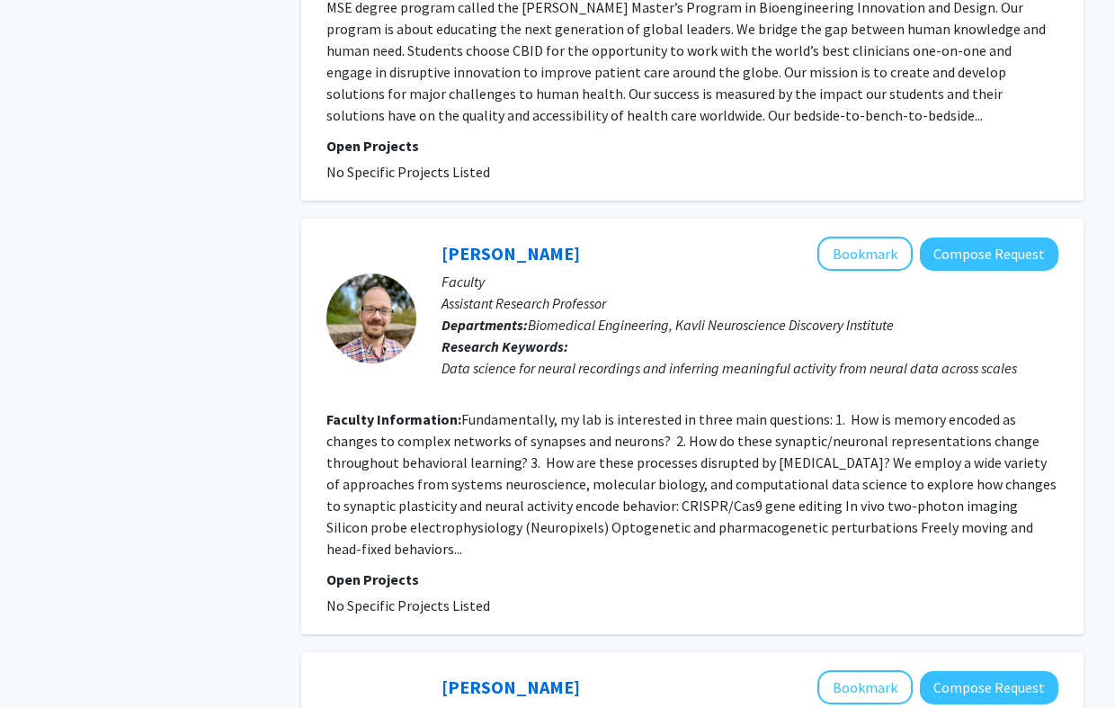
click at [686, 417] on fg-read-more "Fundamentally, my lab is interested in three main questions: 1. How is memory e…" at bounding box center [691, 483] width 730 height 147
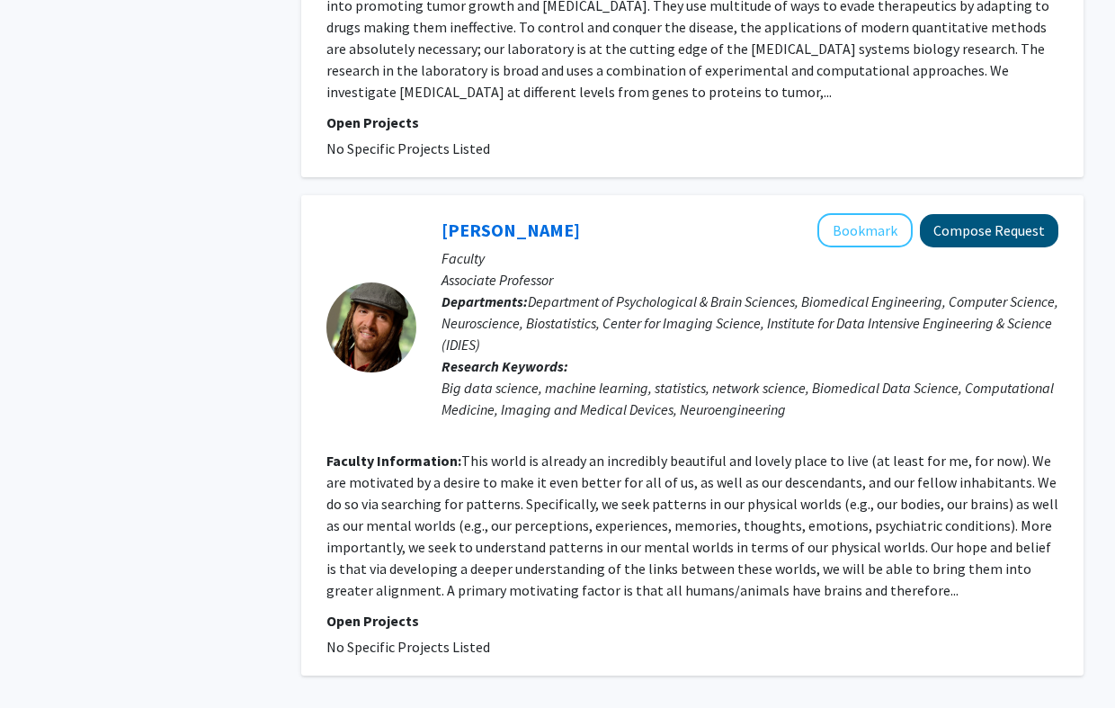
scroll to position [4235, 0]
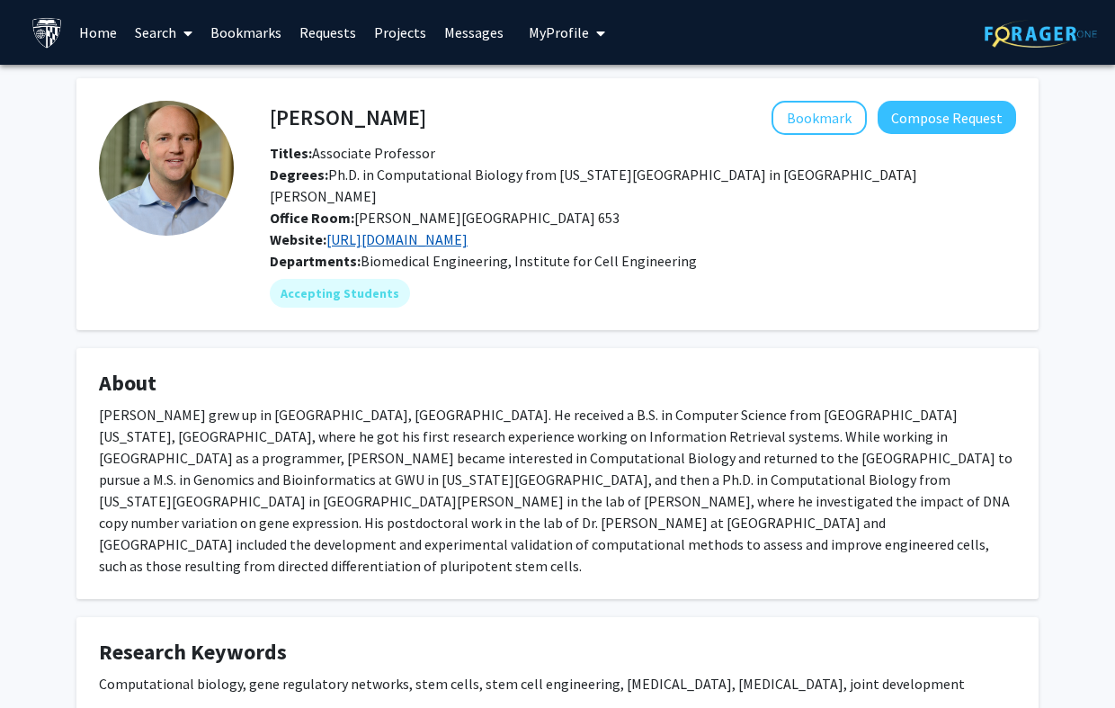
click at [451, 230] on link "http://www.cahanlab.org/" at bounding box center [396, 239] width 141 height 18
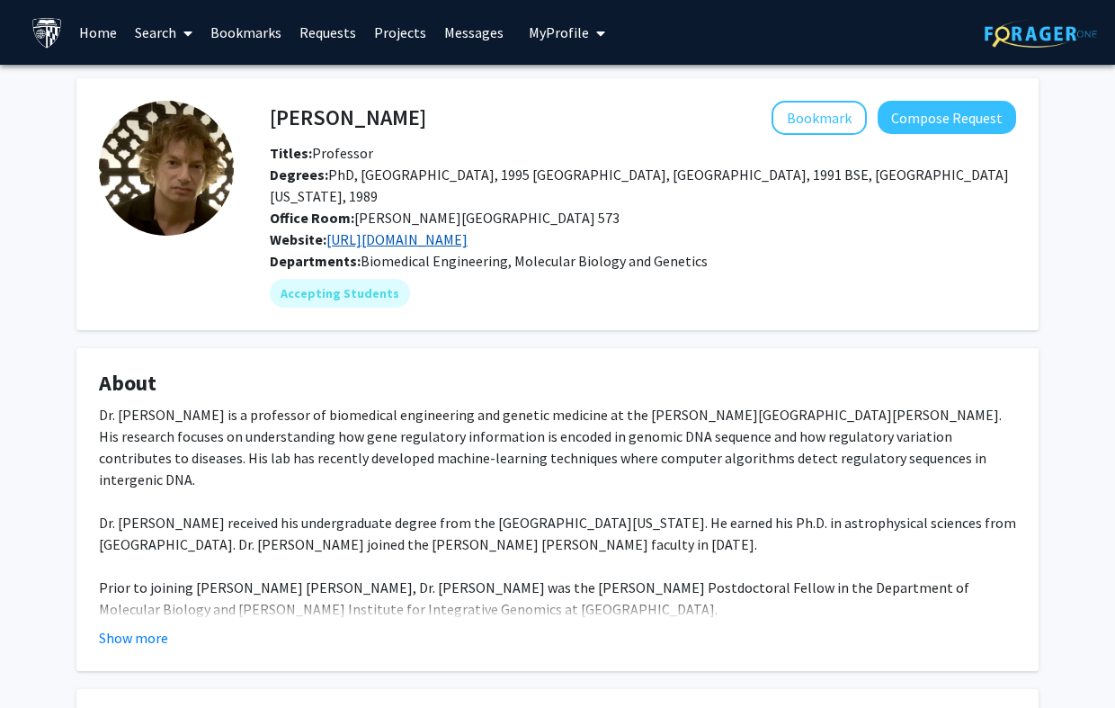
click at [452, 230] on link "http://www.beerlab.org/" at bounding box center [396, 239] width 141 height 18
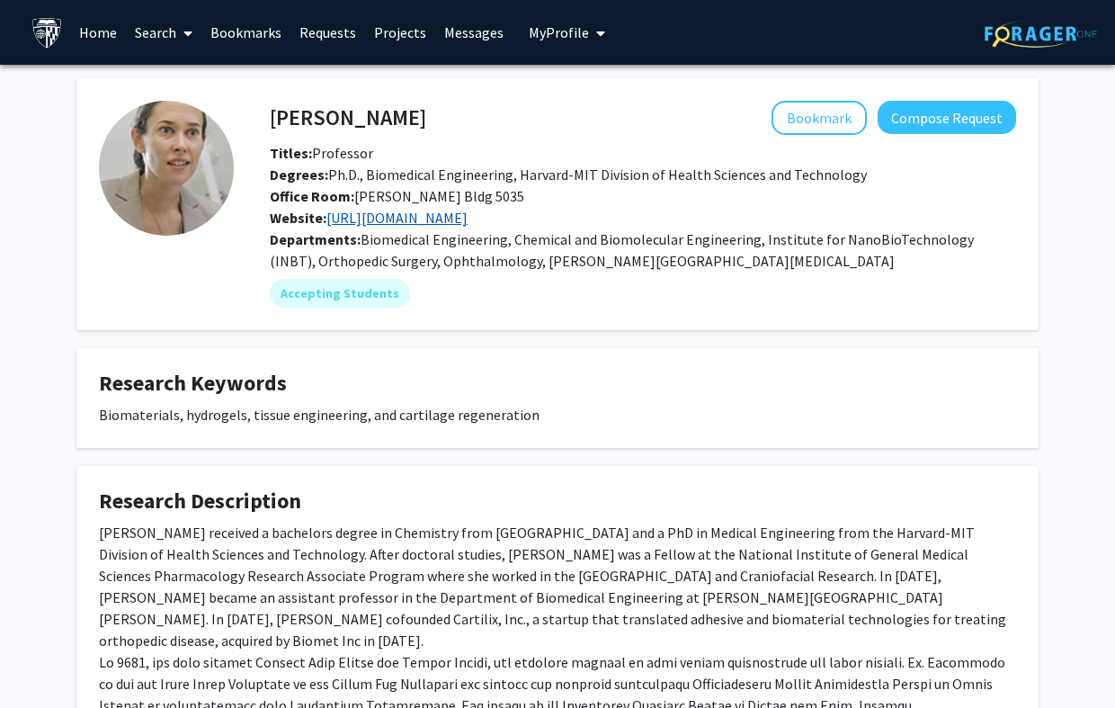
click at [468, 225] on link "[URL][DOMAIN_NAME]" at bounding box center [396, 218] width 141 height 18
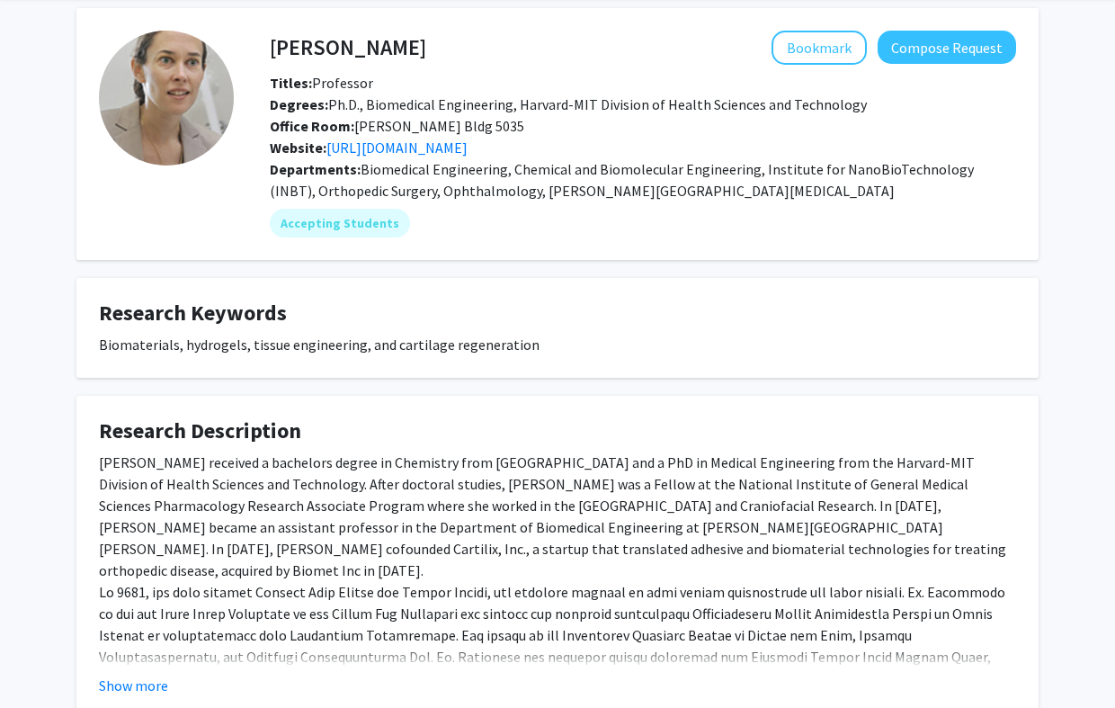
scroll to position [194, 0]
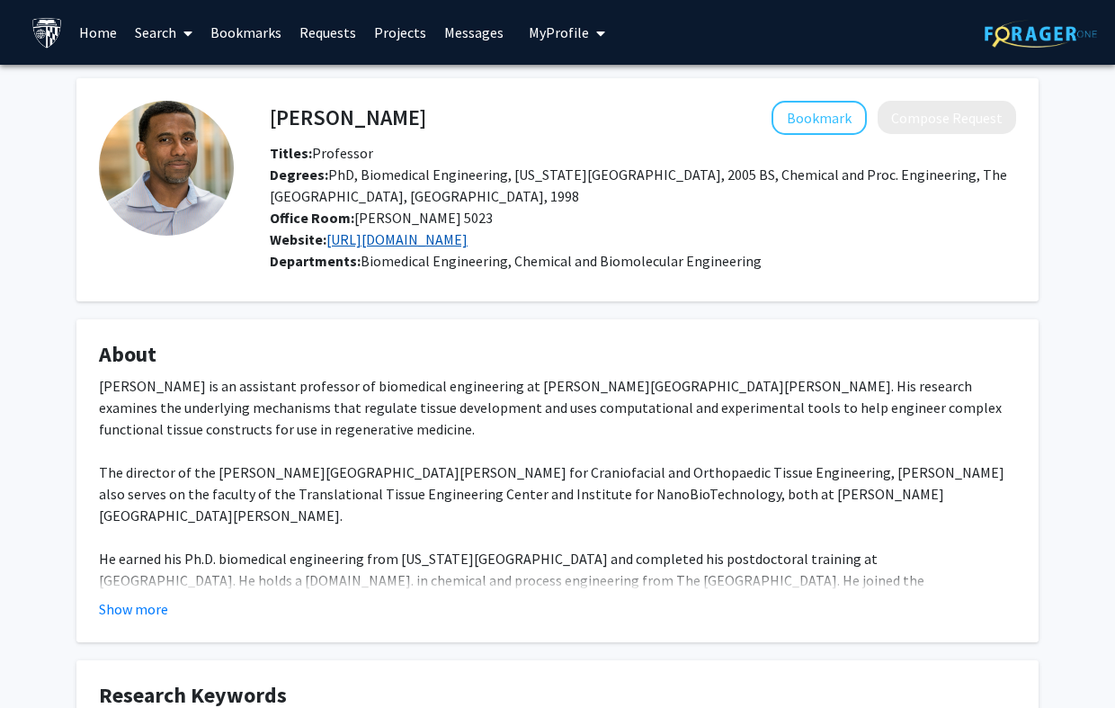
click at [448, 240] on link "[URL][DOMAIN_NAME]" at bounding box center [396, 239] width 141 height 18
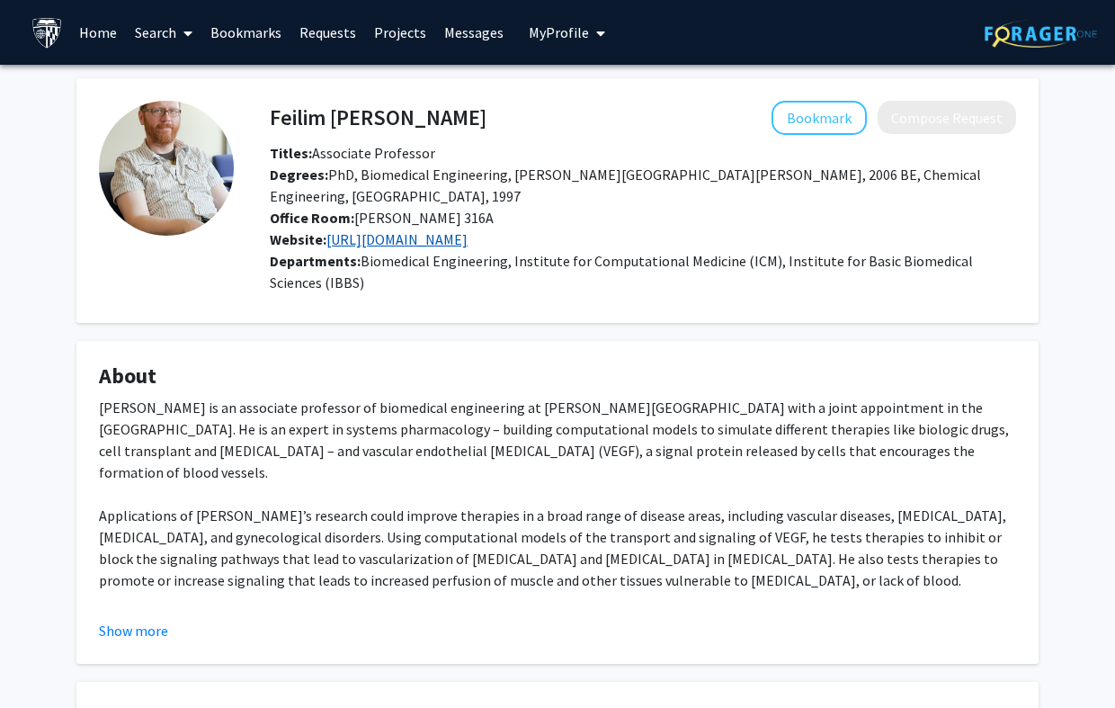
click at [468, 236] on link "[URL][DOMAIN_NAME]" at bounding box center [396, 239] width 141 height 18
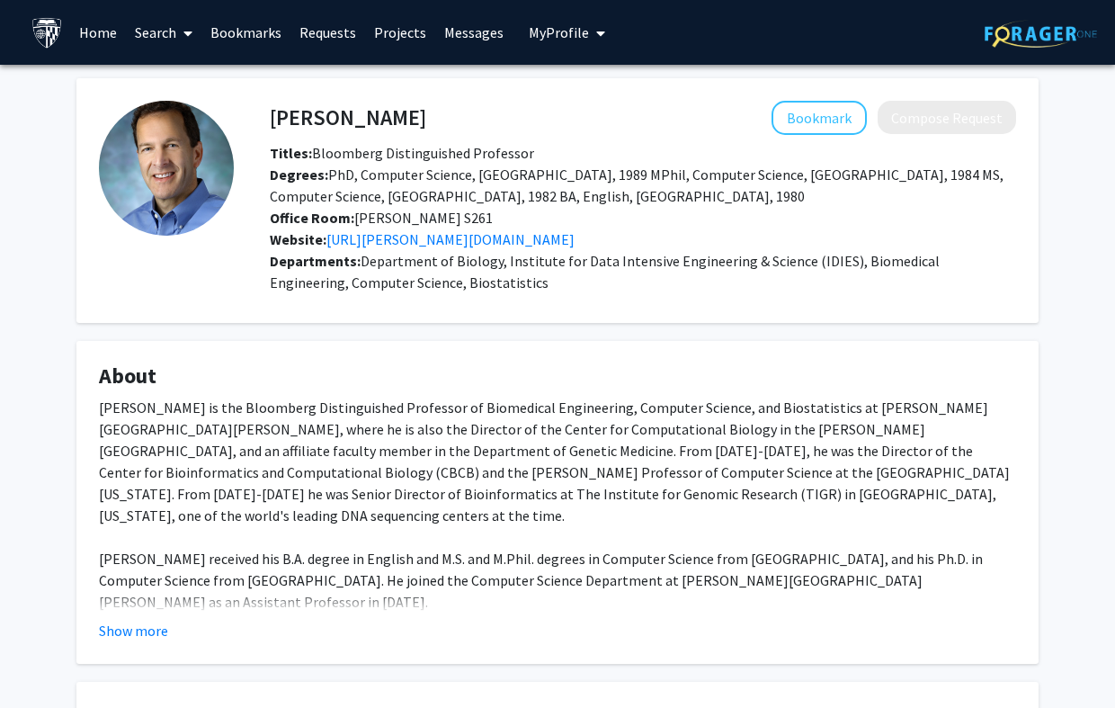
click at [604, 415] on div "Steven Salzberg is the Bloomberg Distinguished Professor of Biomedical Engineer…" at bounding box center [557, 548] width 917 height 302
drag, startPoint x: 526, startPoint y: 438, endPoint x: 513, endPoint y: 432, distance: 13.7
click at [526, 437] on div "Steven Salzberg is the Bloomberg Distinguished Professor of Biomedical Engineer…" at bounding box center [557, 548] width 917 height 302
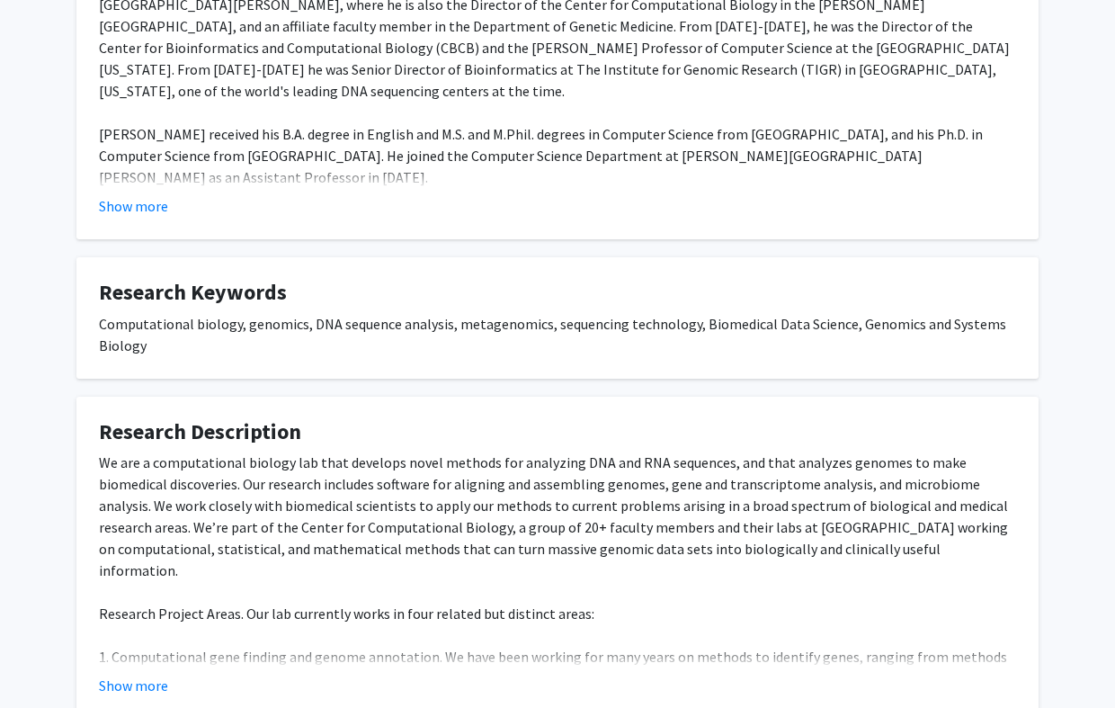
scroll to position [548, 0]
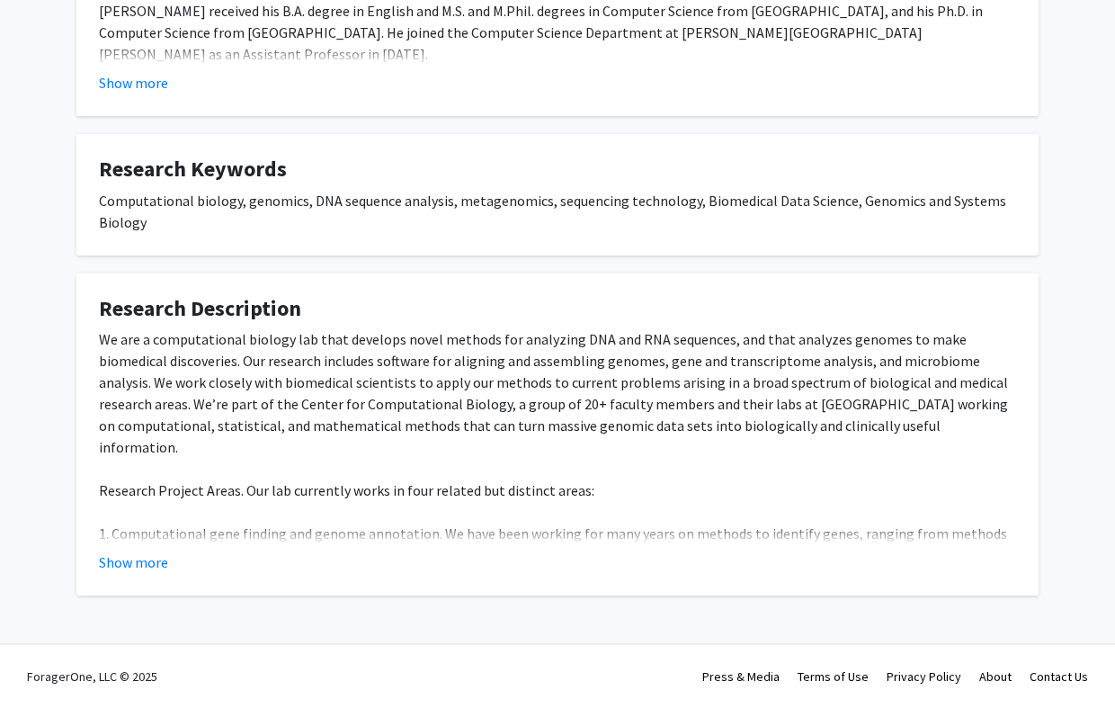
click at [141, 548] on fg-read-more "We are a computational biology lab that develops novel methods for analyzing DN…" at bounding box center [557, 450] width 917 height 245
click at [147, 557] on button "Show more" at bounding box center [133, 562] width 69 height 22
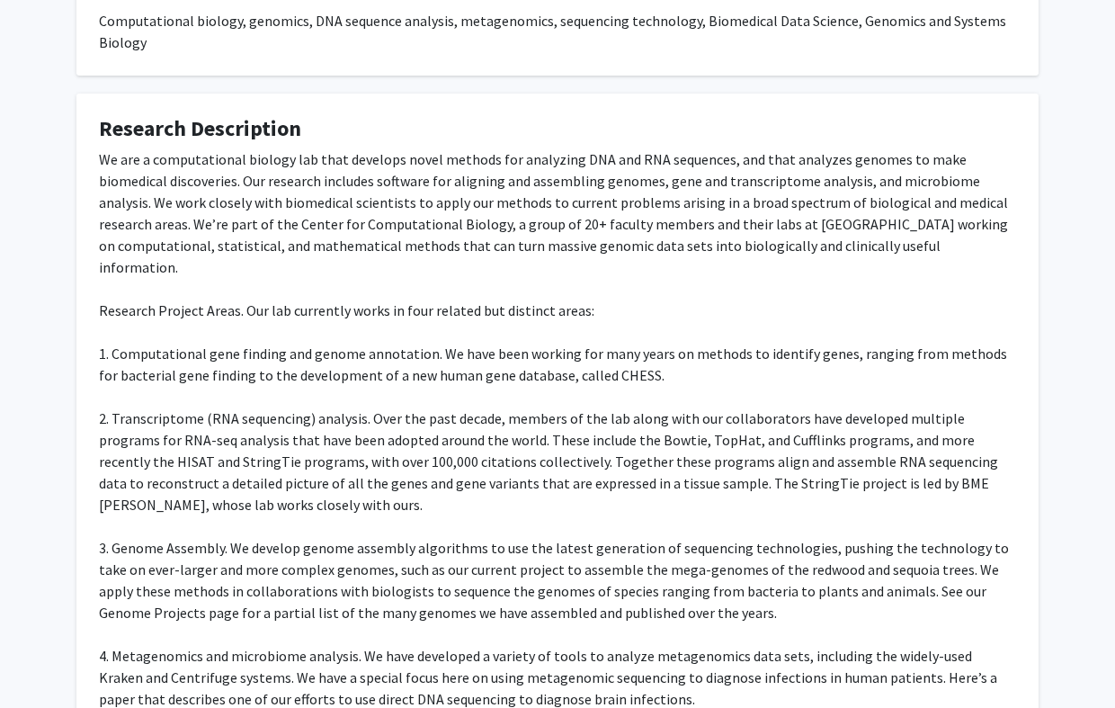
scroll to position [751, 0]
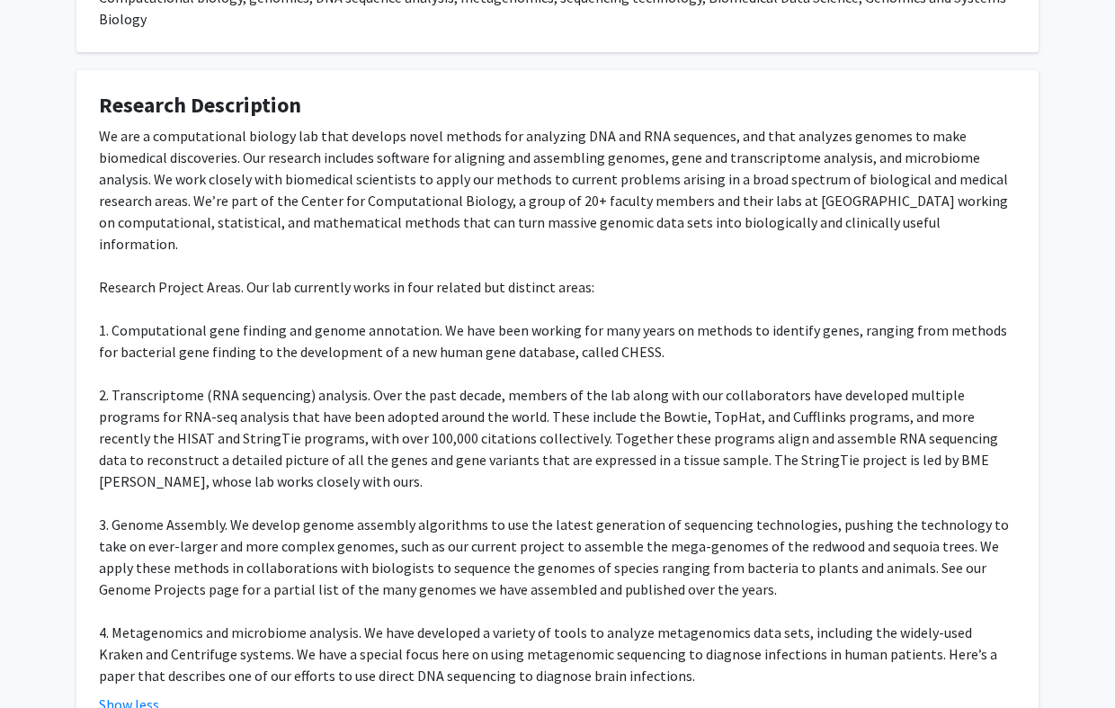
click at [183, 370] on div "We are a computational biology lab that develops novel methods for analyzing DN…" at bounding box center [557, 405] width 917 height 561
click at [183, 369] on div "We are a computational biology lab that develops novel methods for analyzing DN…" at bounding box center [557, 405] width 917 height 561
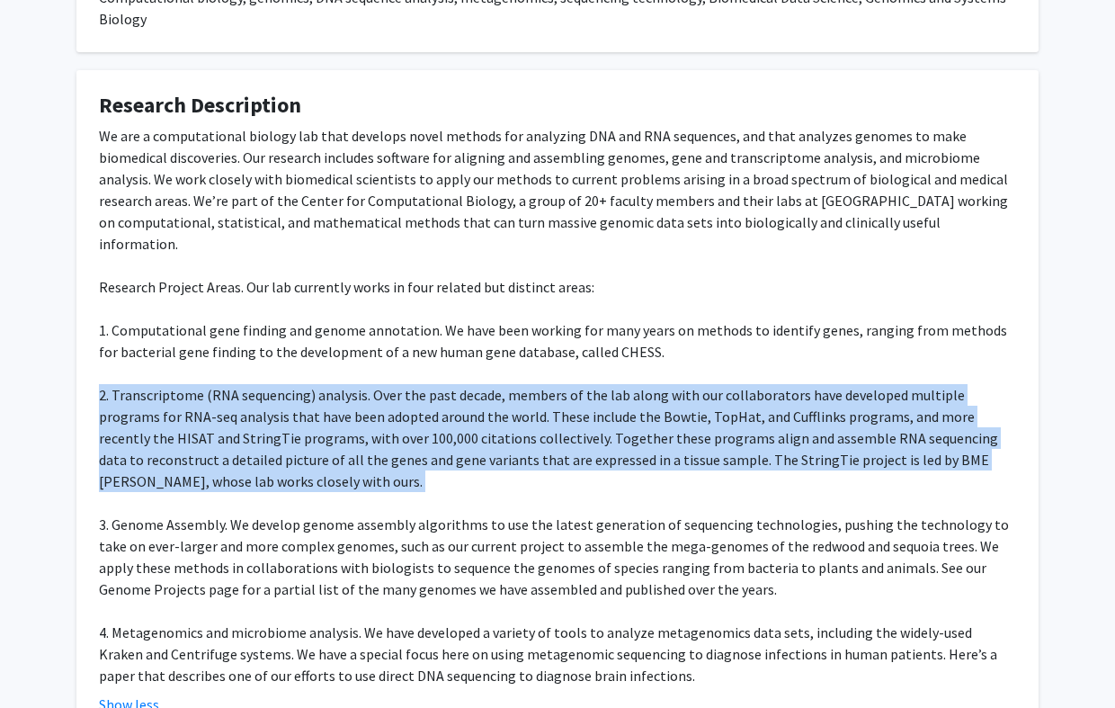
click at [183, 369] on div "We are a computational biology lab that develops novel methods for analyzing DN…" at bounding box center [557, 405] width 917 height 561
click at [285, 389] on div "We are a computational biology lab that develops novel methods for analyzing DN…" at bounding box center [557, 405] width 917 height 561
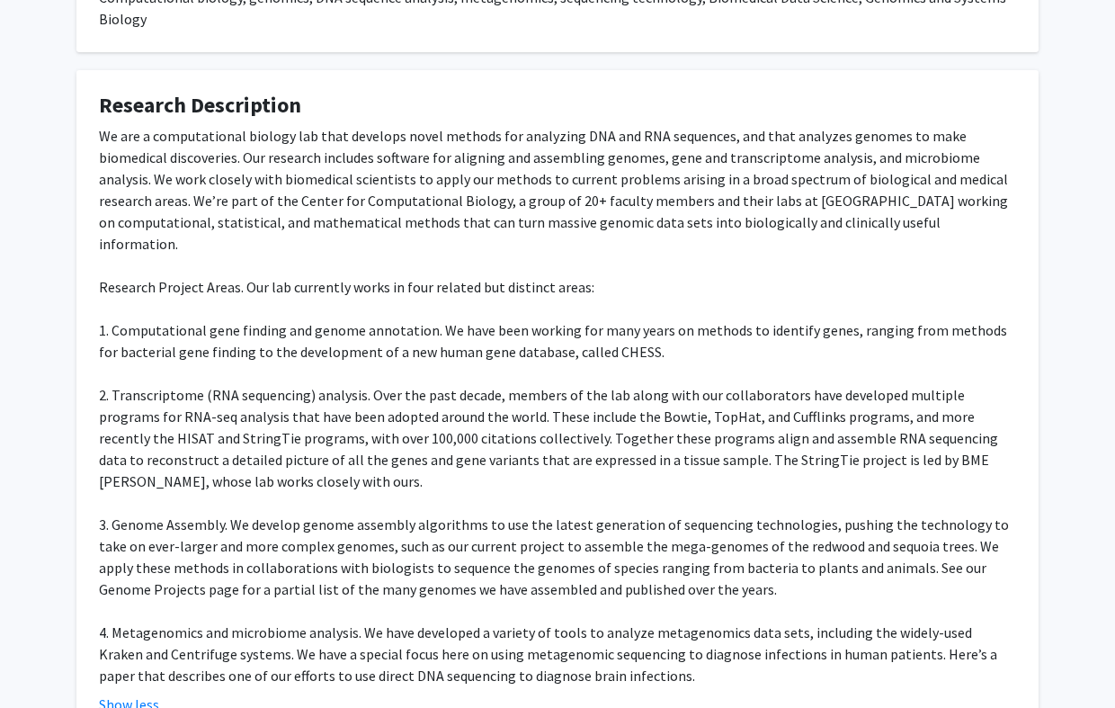
click at [303, 513] on div "We are a computational biology lab that develops novel methods for analyzing DN…" at bounding box center [557, 405] width 917 height 561
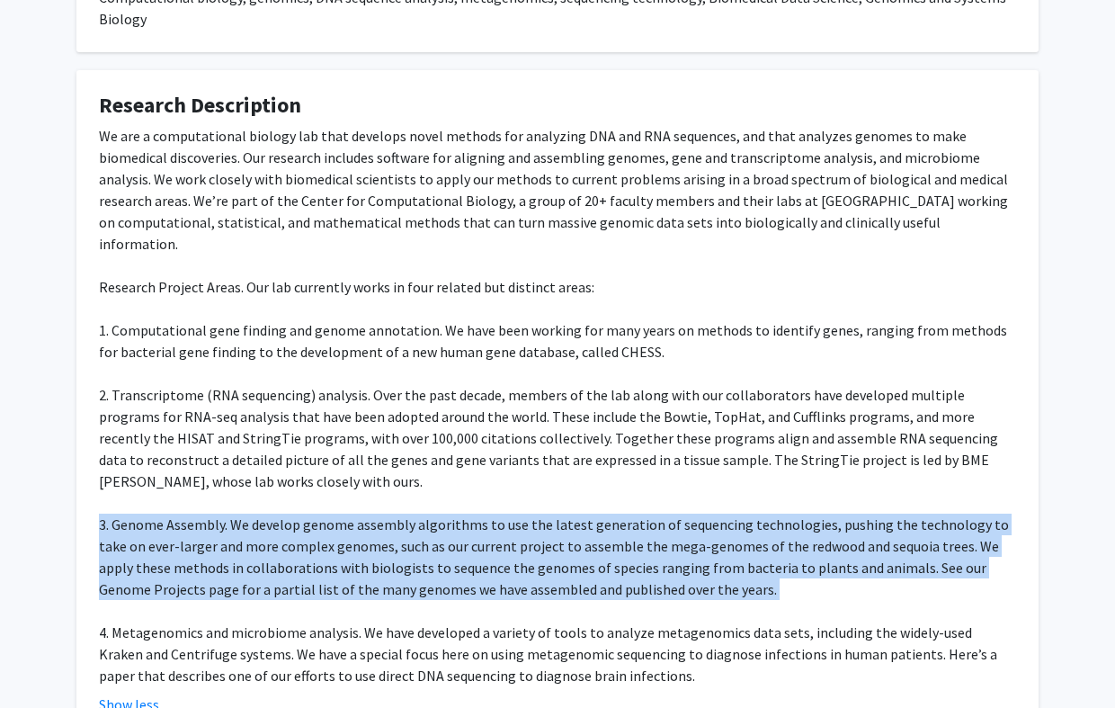
click at [303, 513] on div "We are a computational biology lab that develops novel methods for analyzing DN…" at bounding box center [557, 405] width 917 height 561
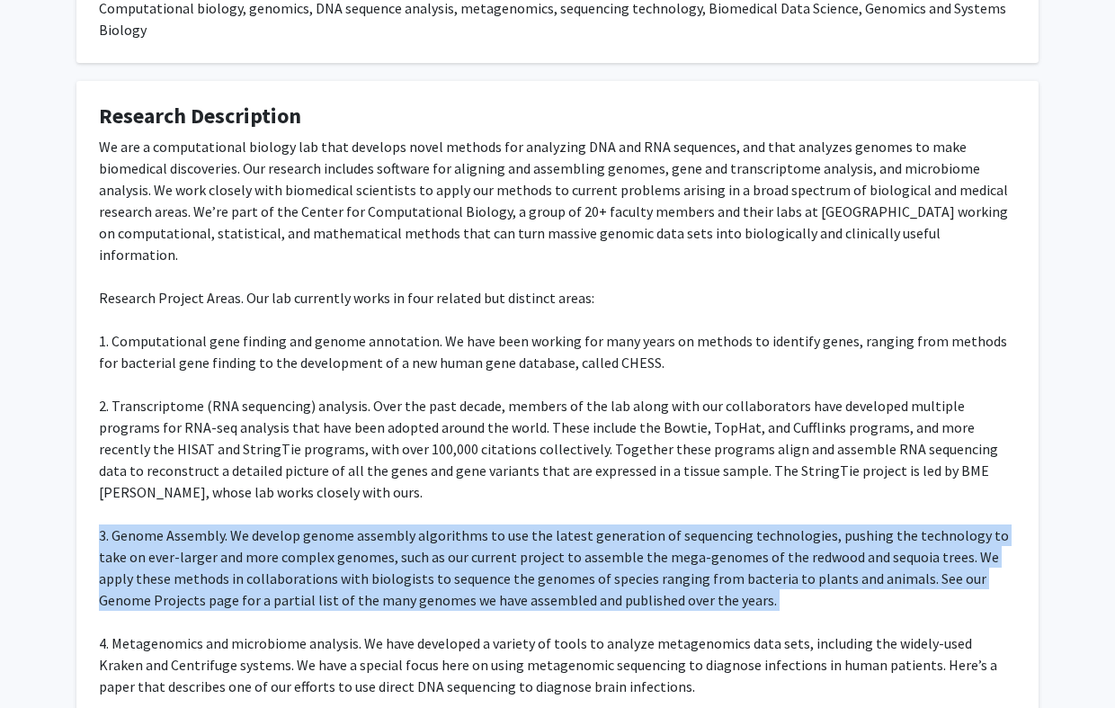
scroll to position [0, 0]
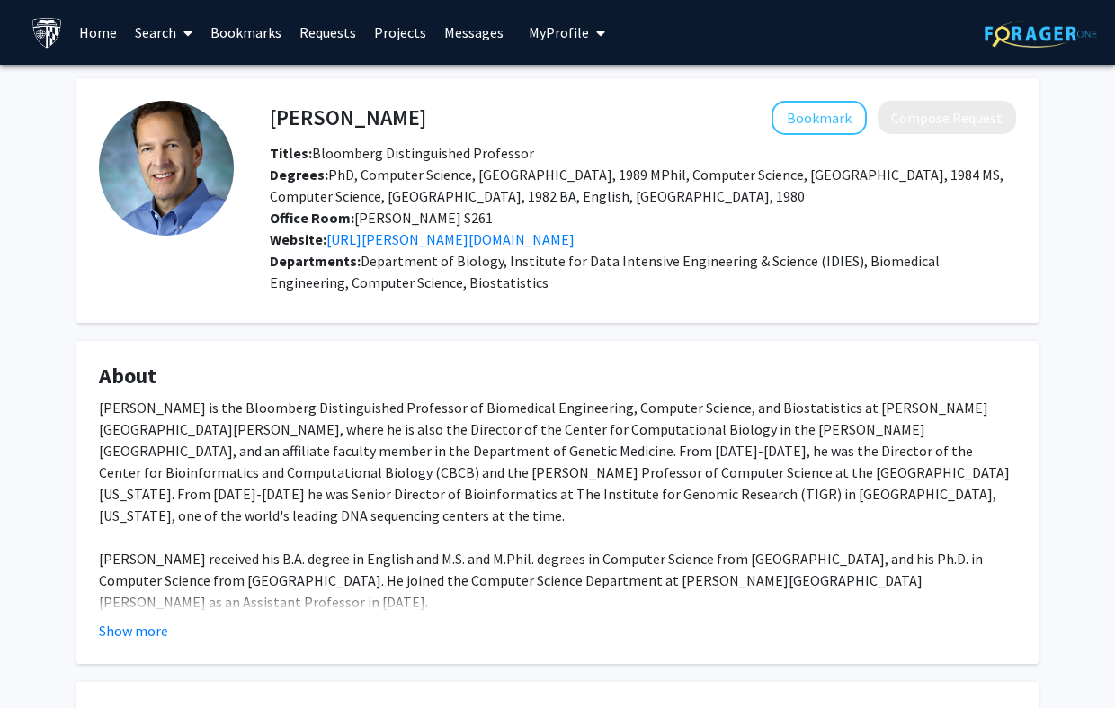
click at [394, 231] on div "Website: https://salzberg-lab.org/" at bounding box center [642, 239] width 773 height 22
click at [445, 248] on link "https://salzberg-lab.org/" at bounding box center [450, 239] width 248 height 18
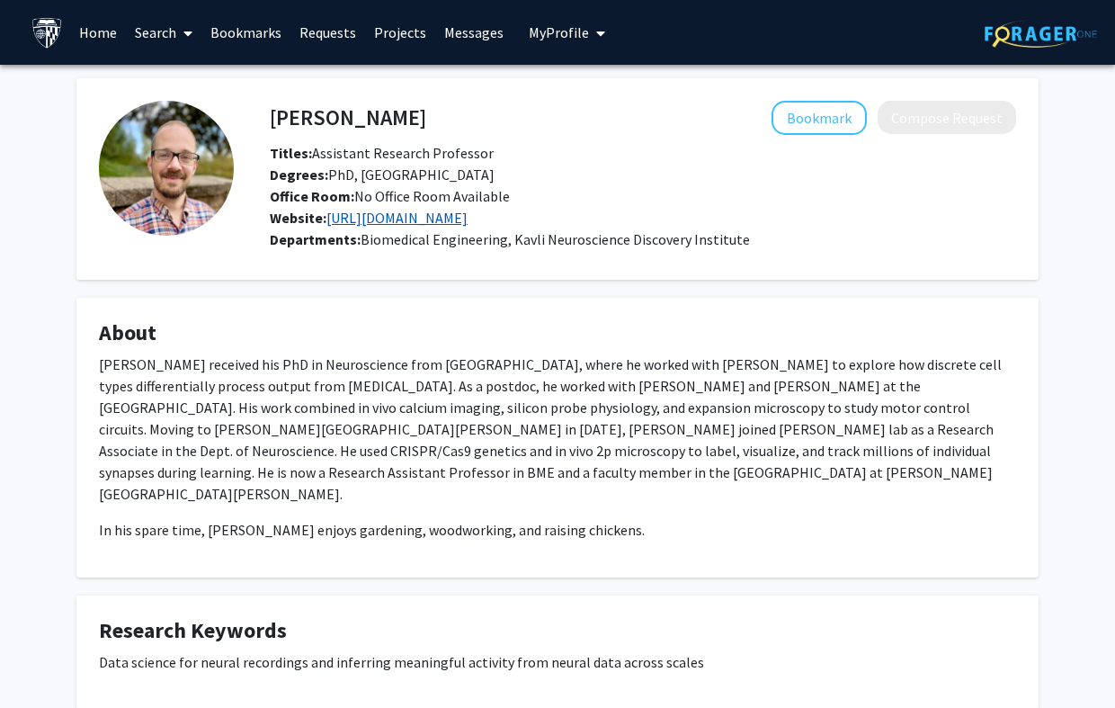
click at [437, 227] on link "https://www.graveslab.com/" at bounding box center [396, 218] width 141 height 18
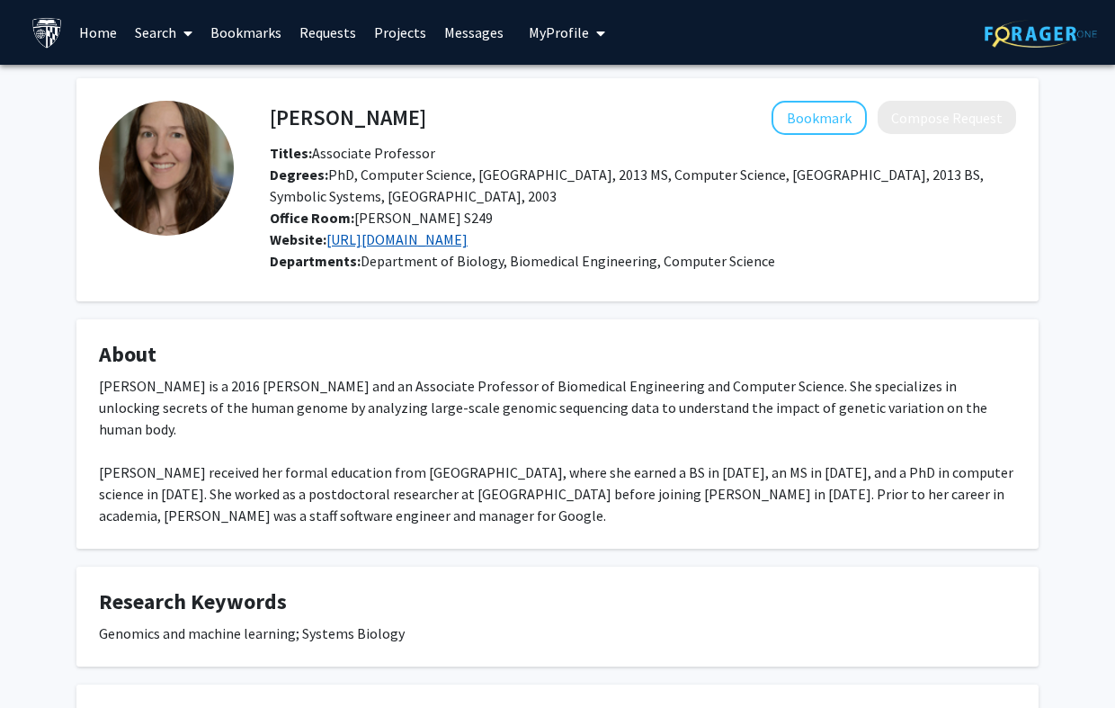
click at [458, 244] on link "http://battlelab.jhu.edu/" at bounding box center [396, 239] width 141 height 18
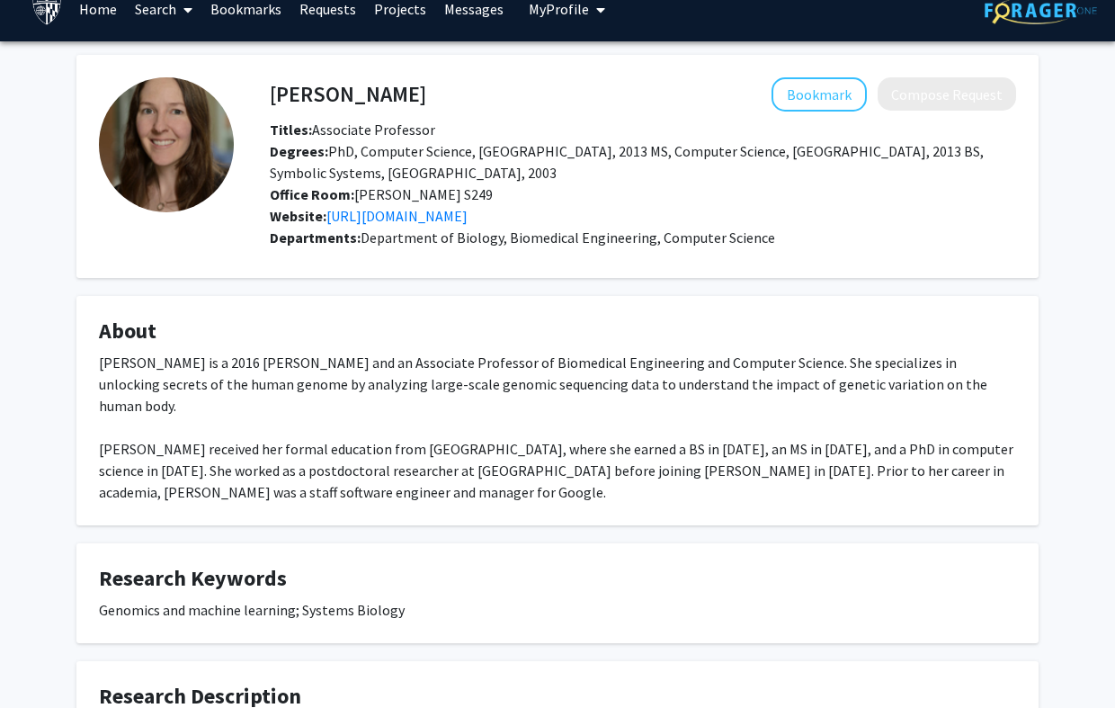
scroll to position [87, 0]
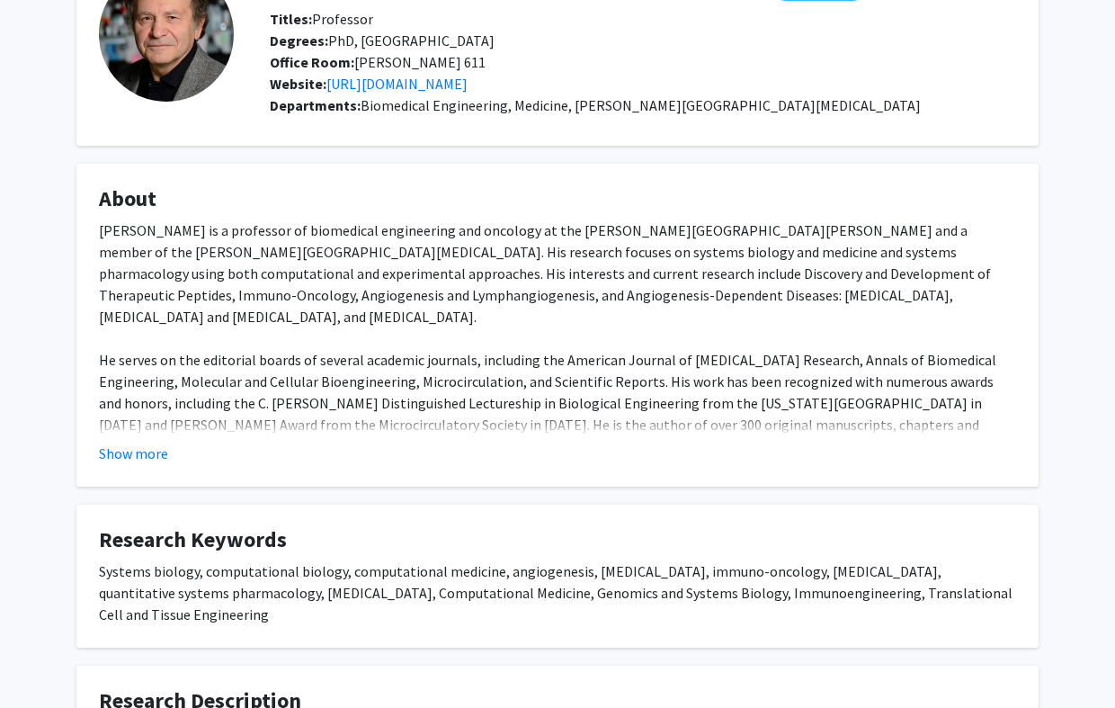
scroll to position [41, 0]
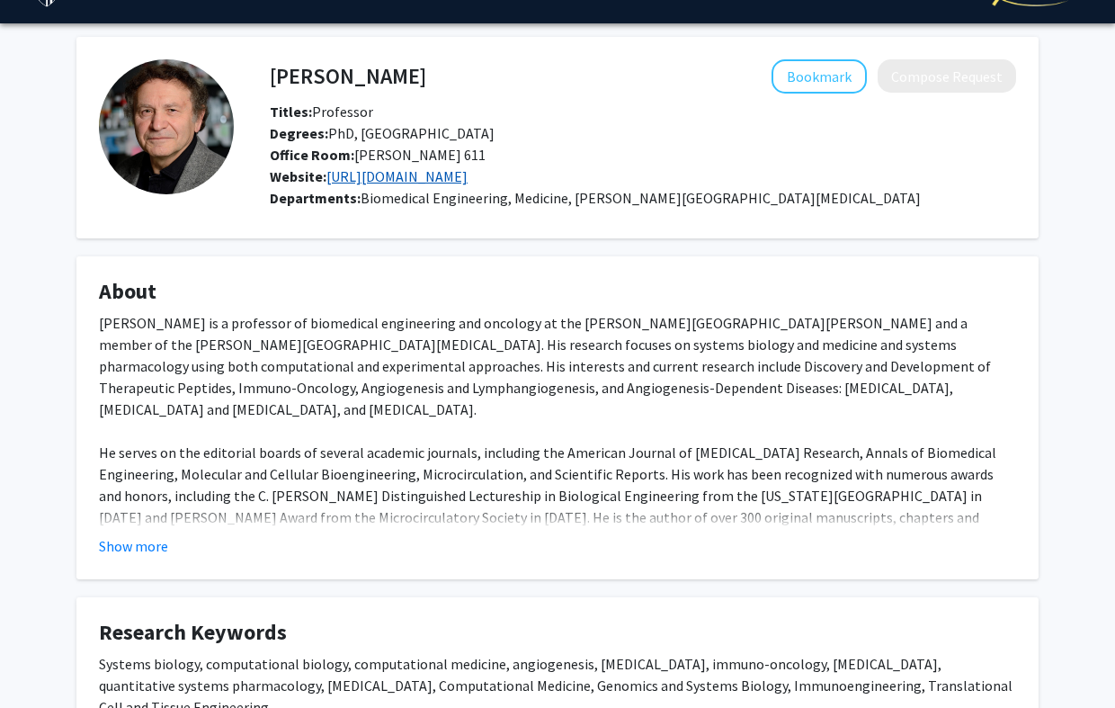
click at [468, 180] on link "[URL][DOMAIN_NAME]" at bounding box center [396, 176] width 141 height 18
